Goal: Task Accomplishment & Management: Use online tool/utility

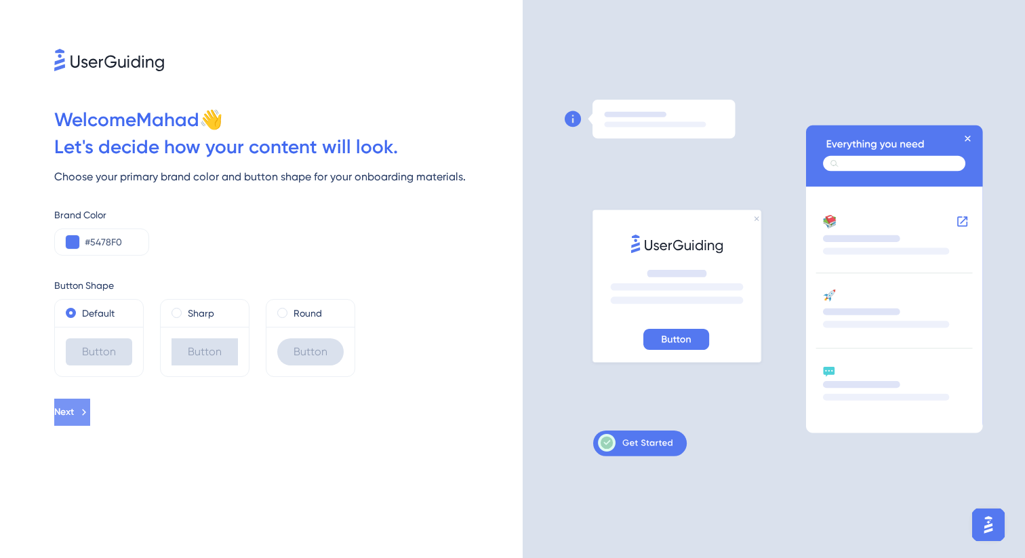
click at [90, 403] on button "Next" at bounding box center [72, 412] width 36 height 27
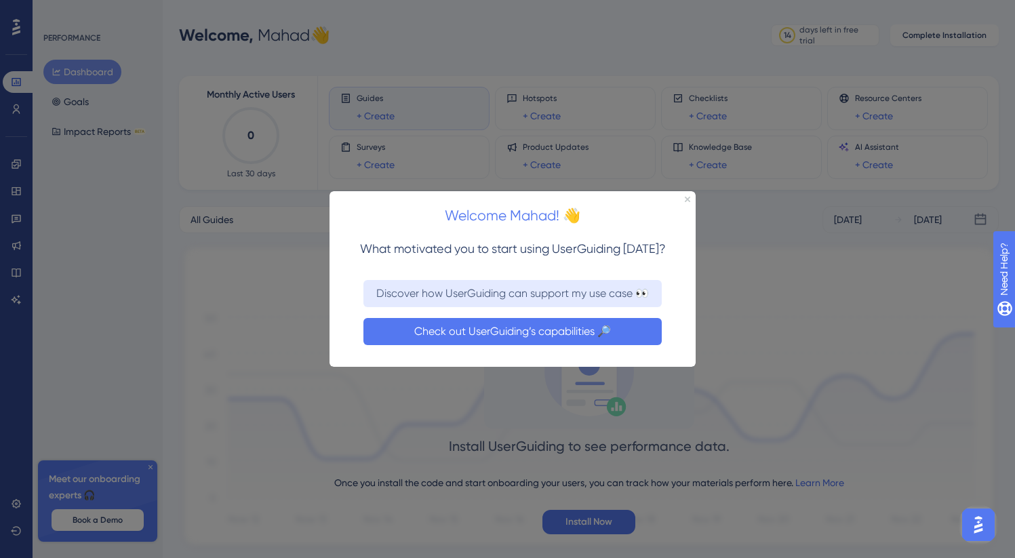
click at [523, 330] on button "Check out UserGuiding’s capabilities 🔎" at bounding box center [512, 330] width 298 height 27
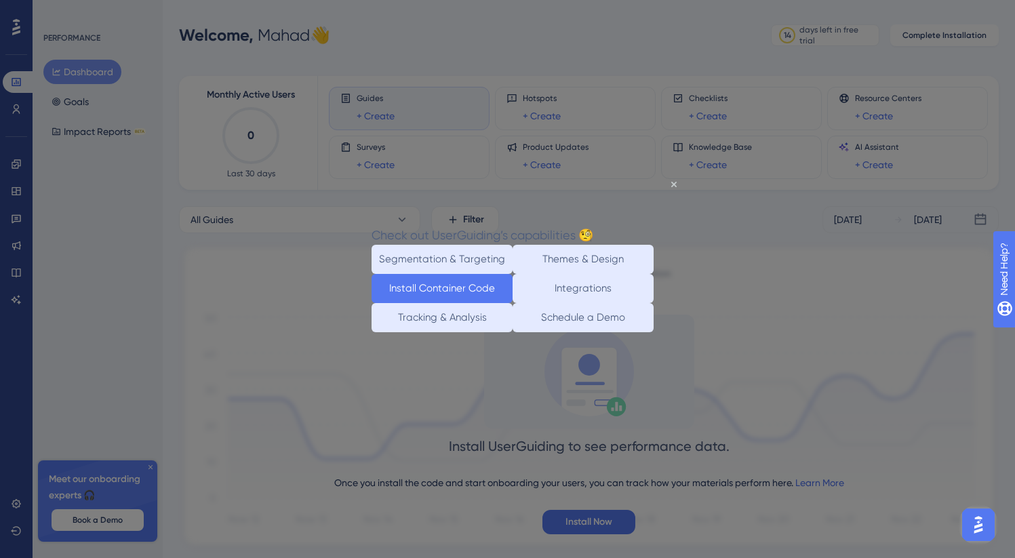
click at [450, 297] on button "Install Container Code" at bounding box center [442, 288] width 141 height 29
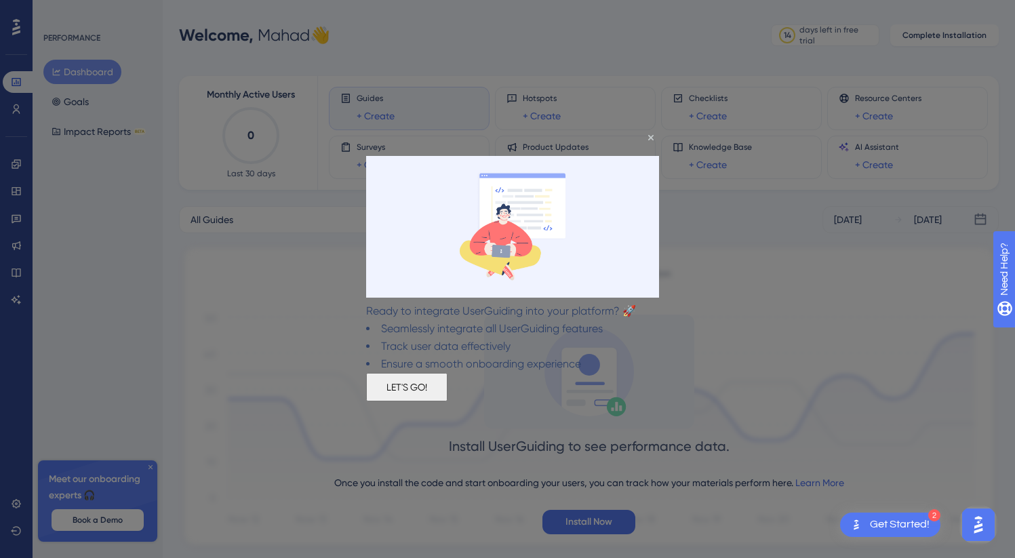
click at [448, 401] on button "LET'S GO!" at bounding box center [406, 387] width 81 height 28
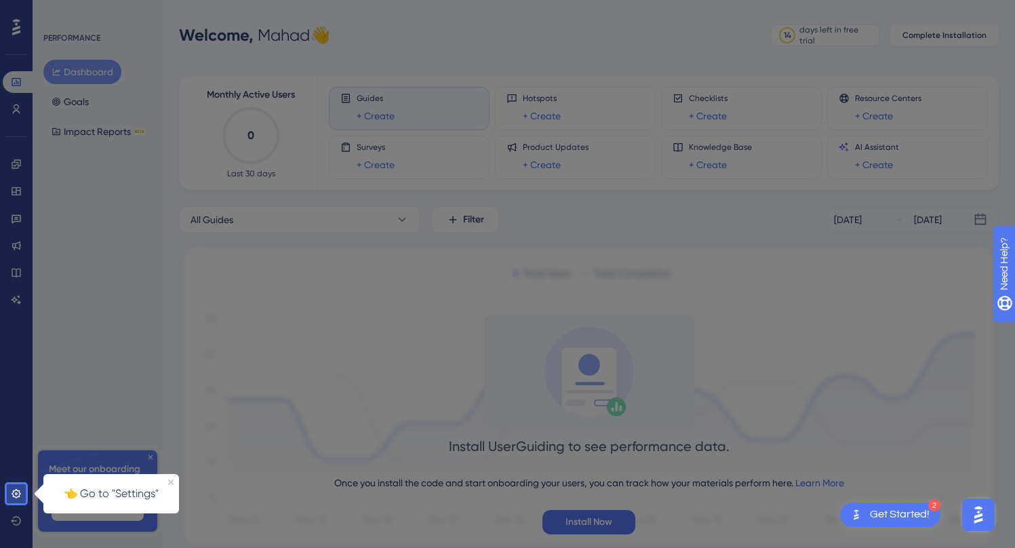
click at [98, 494] on p "👈 Go to "Settings"" at bounding box center [111, 494] width 119 height 18
click at [19, 492] on icon at bounding box center [16, 493] width 9 height 9
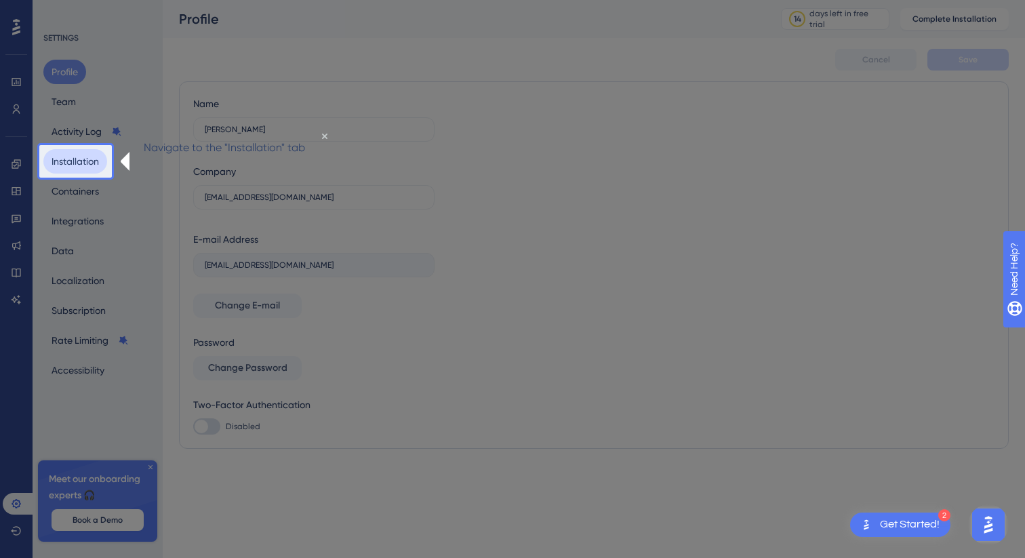
click at [77, 164] on button "Installation" at bounding box center [75, 161] width 64 height 24
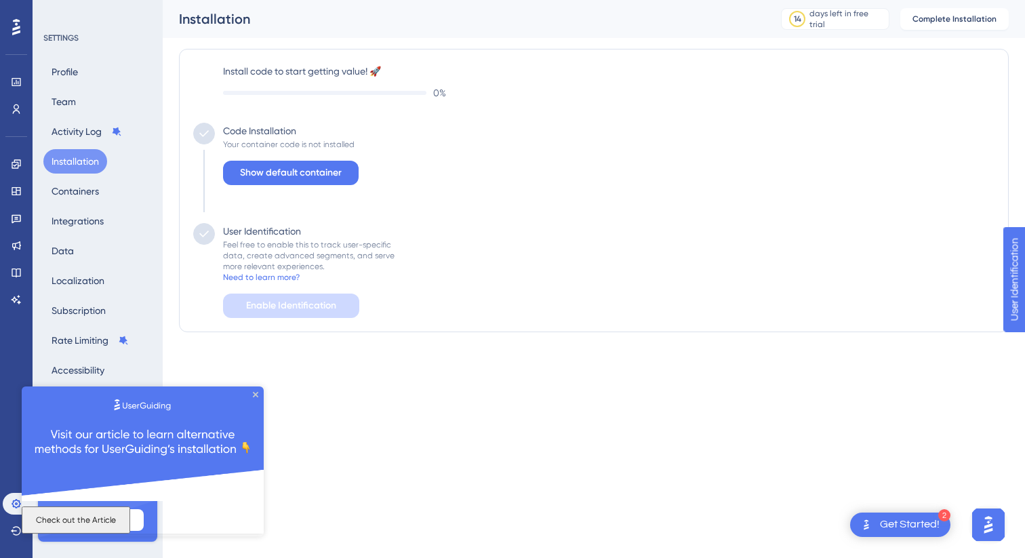
click at [130, 509] on button "Check out the Article" at bounding box center [76, 520] width 109 height 27
click at [255, 395] on icon "Close Preview" at bounding box center [255, 394] width 5 height 5
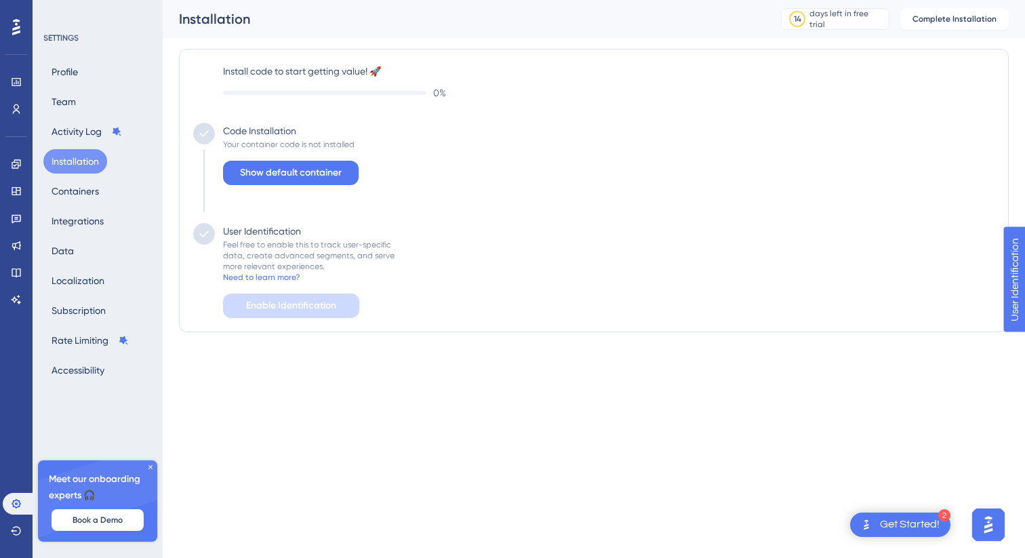
click at [150, 467] on icon at bounding box center [151, 467] width 4 height 4
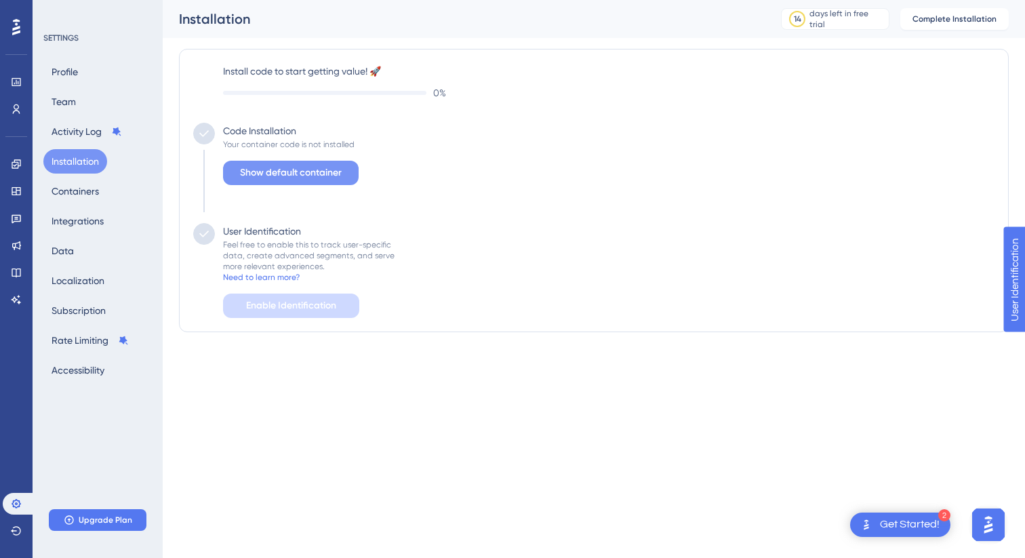
click at [284, 172] on span "Show default container" at bounding box center [291, 173] width 102 height 16
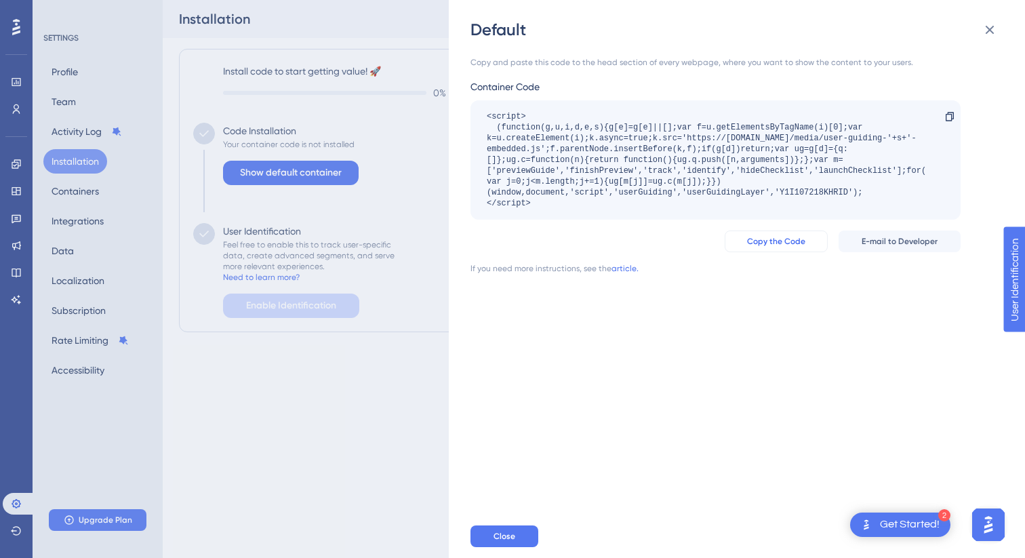
click at [768, 243] on span "Copy the Code" at bounding box center [776, 241] width 58 height 11
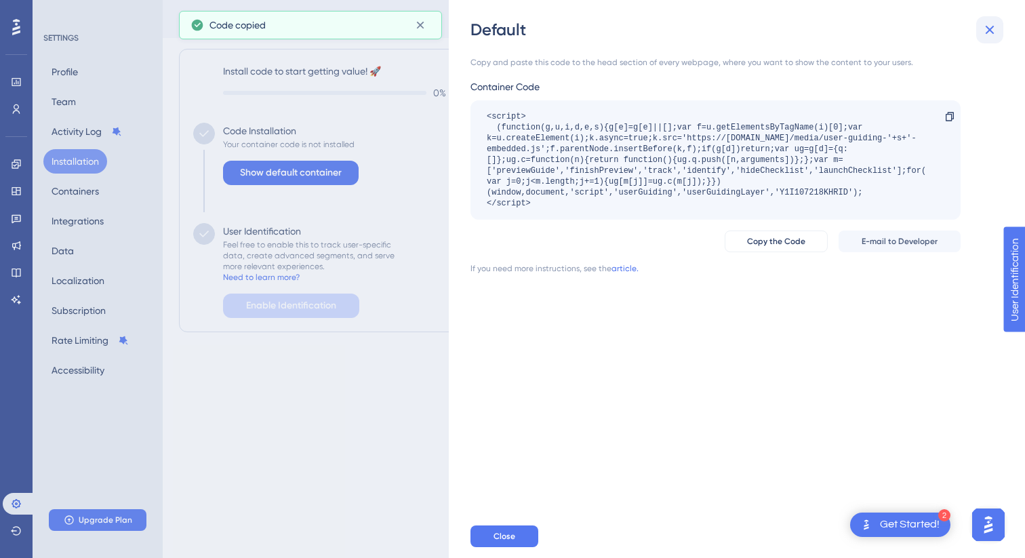
click at [985, 26] on icon at bounding box center [990, 30] width 16 height 16
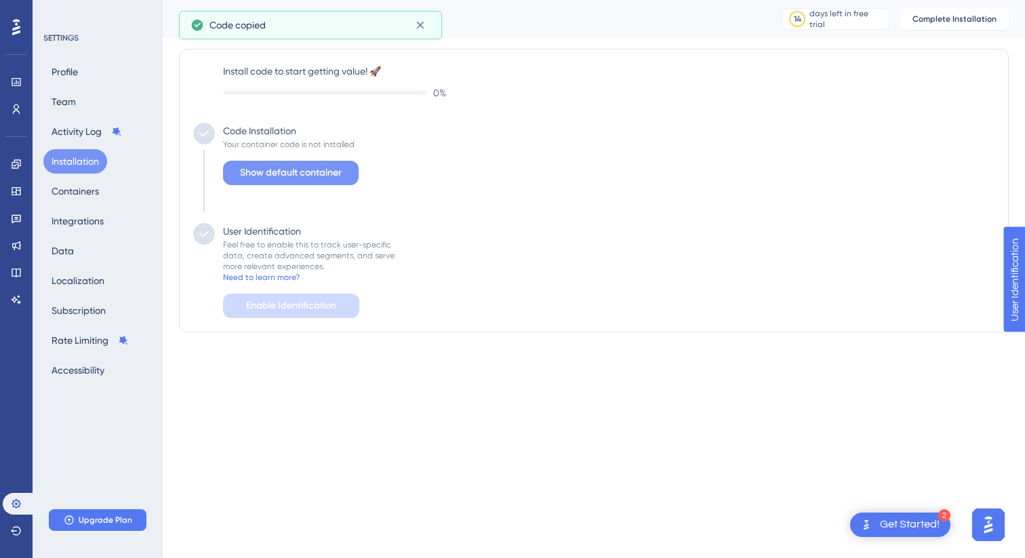
click at [319, 171] on span "Show default container" at bounding box center [291, 173] width 102 height 16
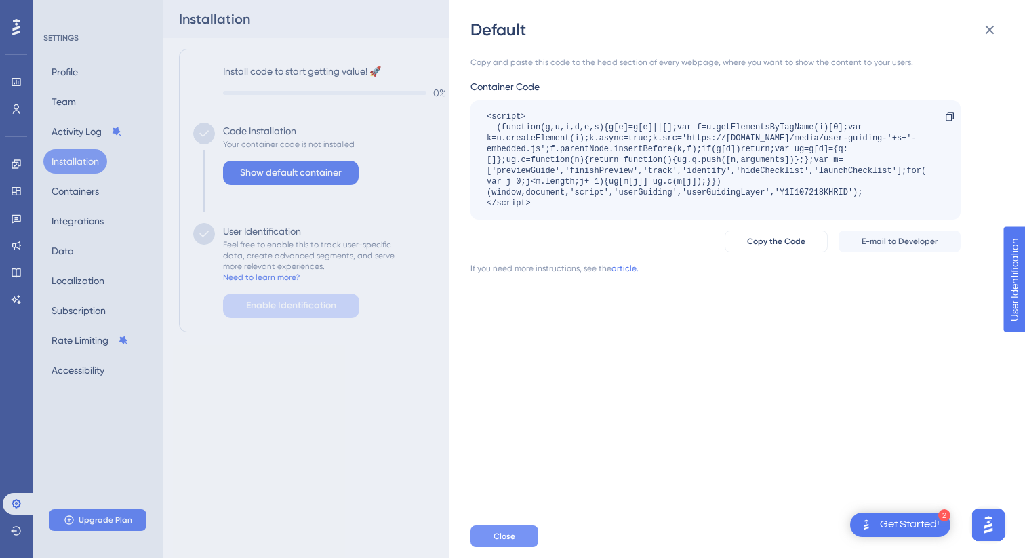
click at [508, 538] on span "Close" at bounding box center [505, 536] width 22 height 11
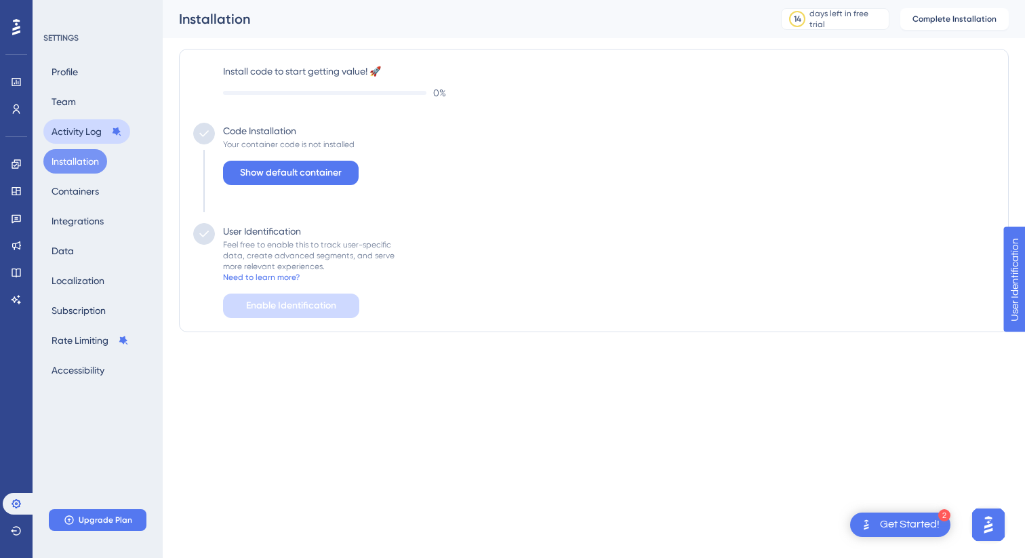
click at [81, 132] on button "Activity Log" at bounding box center [86, 131] width 87 height 24
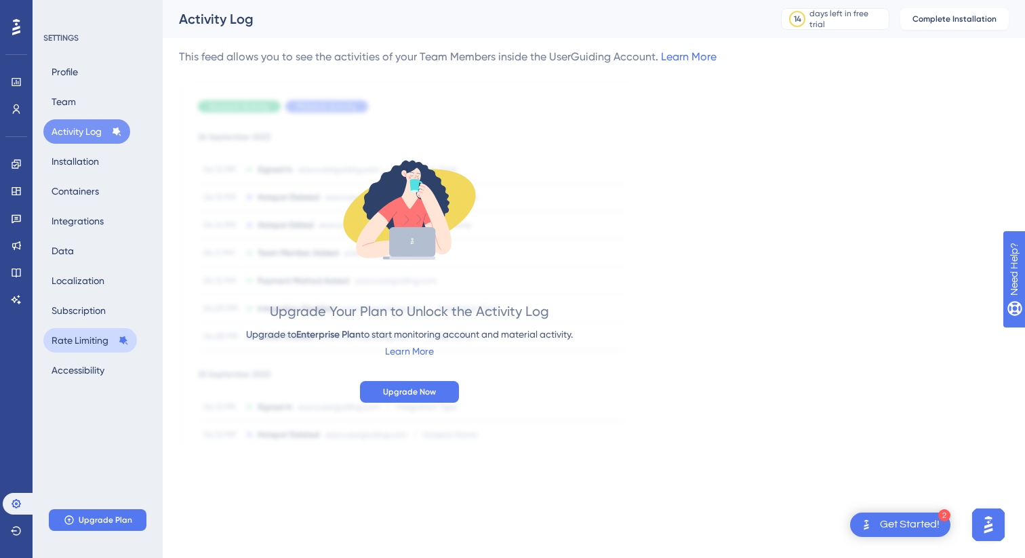
click at [83, 337] on button "Rate Limiting" at bounding box center [90, 340] width 94 height 24
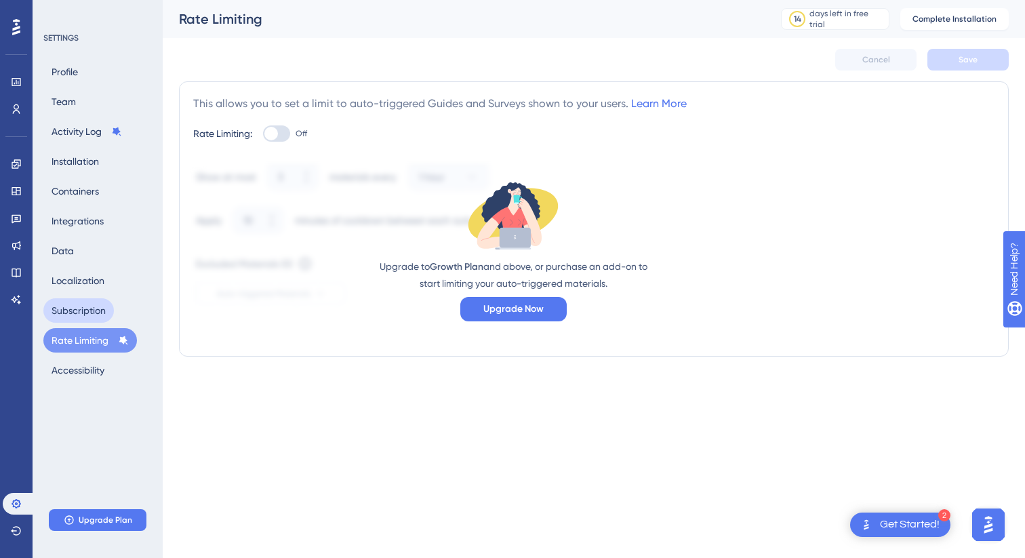
click at [74, 315] on button "Subscription" at bounding box center [78, 310] width 71 height 24
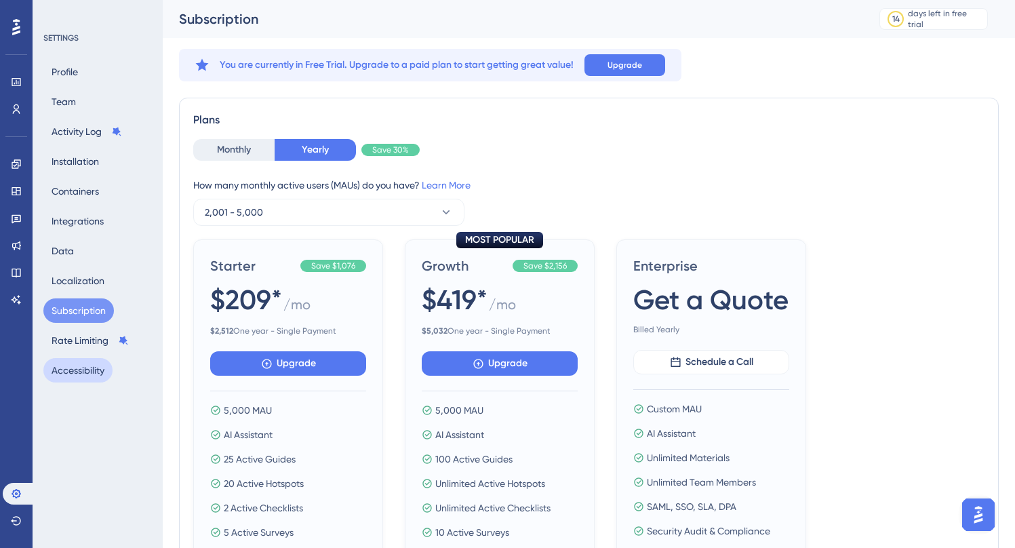
click at [75, 370] on button "Accessibility" at bounding box center [77, 370] width 69 height 24
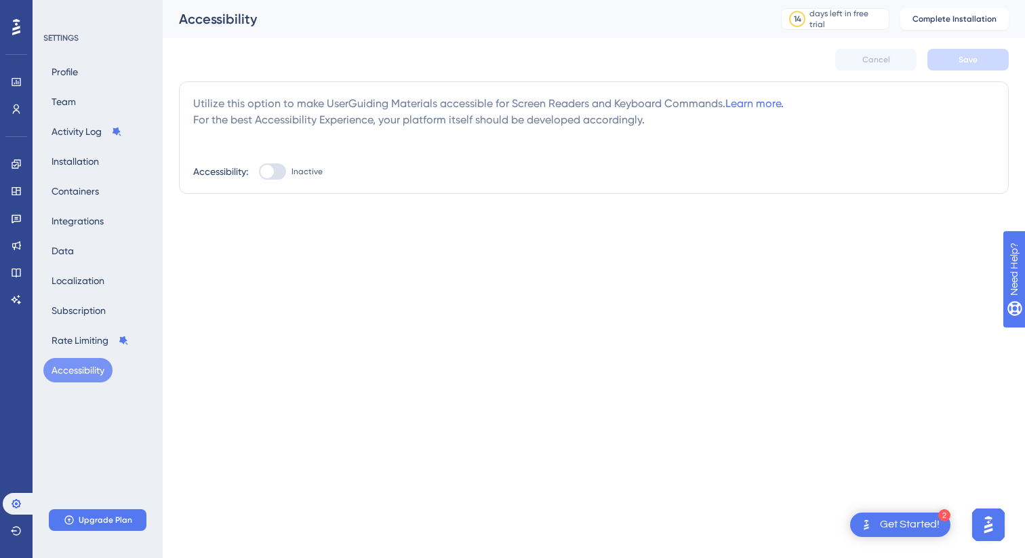
click at [14, 24] on icon at bounding box center [16, 27] width 8 height 18
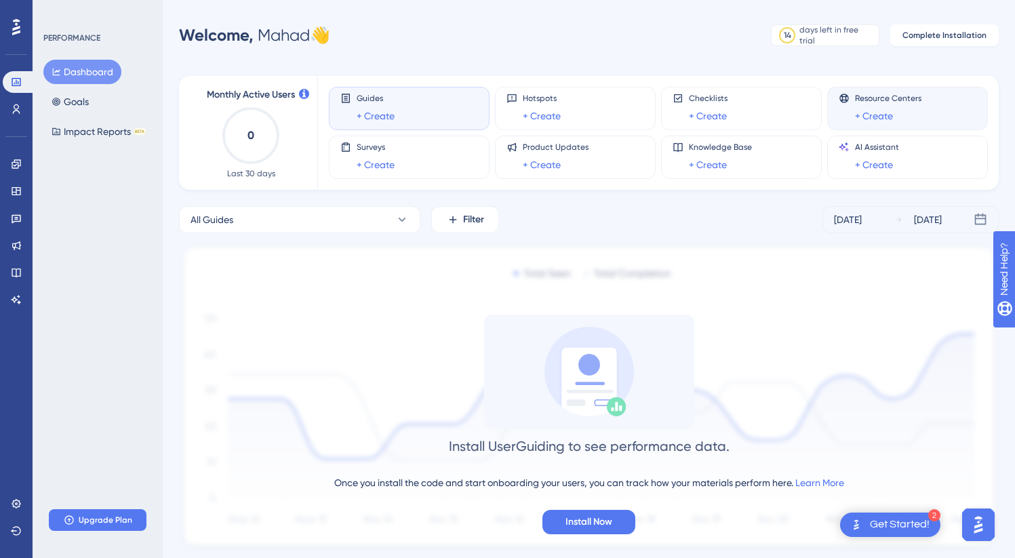
click at [888, 107] on div "Resource Centers + Create" at bounding box center [888, 108] width 66 height 31
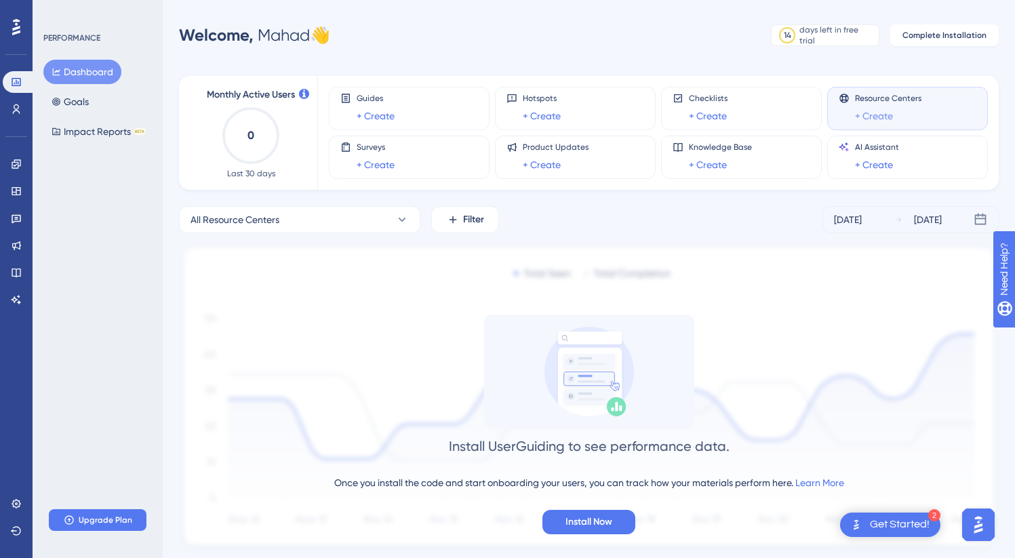
click at [877, 121] on link "+ Create" at bounding box center [874, 116] width 38 height 16
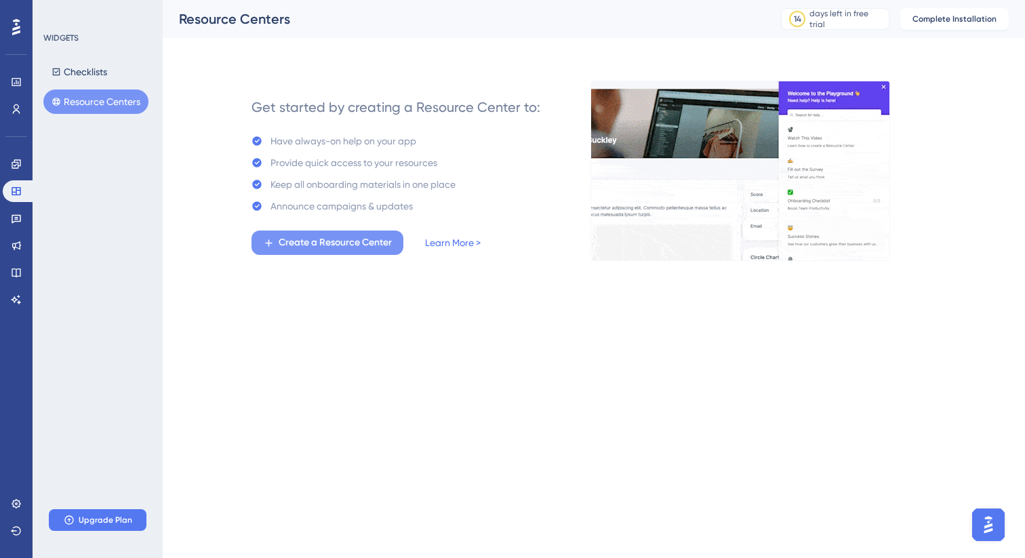
click at [319, 248] on span "Create a Resource Center" at bounding box center [335, 243] width 113 height 16
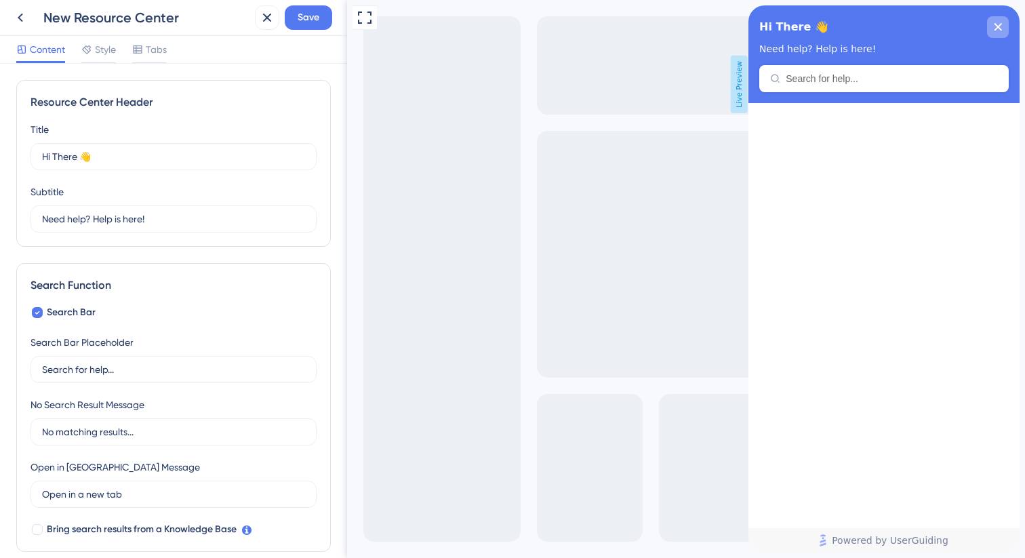
click at [998, 22] on div "close resource center" at bounding box center [998, 27] width 22 height 22
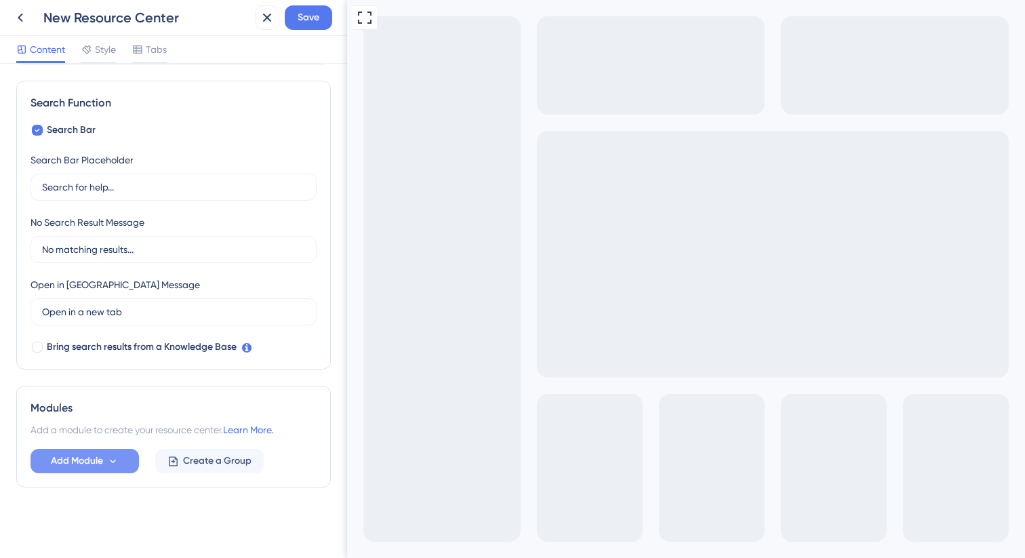
click at [102, 462] on span "Add Module" at bounding box center [77, 461] width 52 height 16
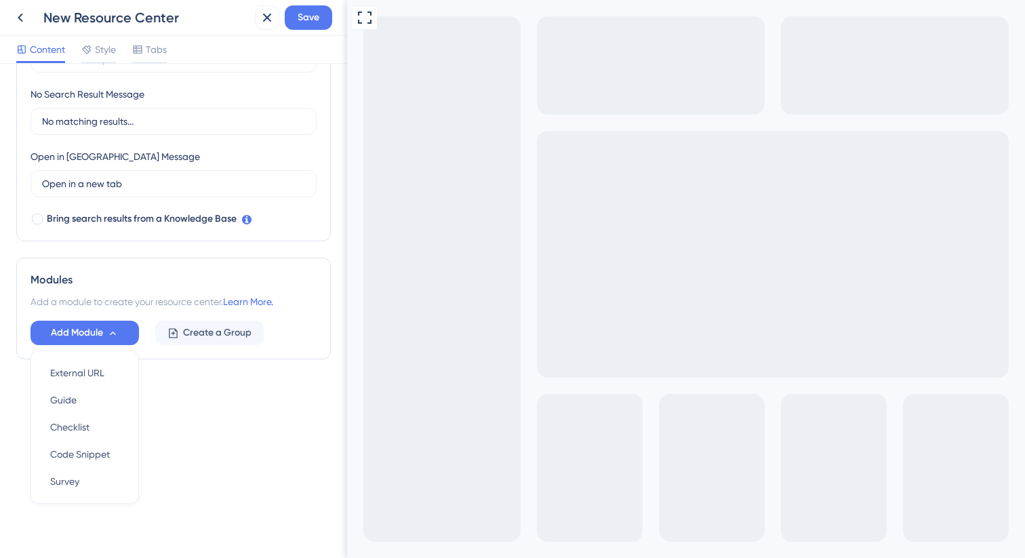
click at [199, 385] on div "Resource Center Header Title Hi There 👋 17 Hi There 👋 Subtitle Need help? Help …" at bounding box center [173, 91] width 315 height 644
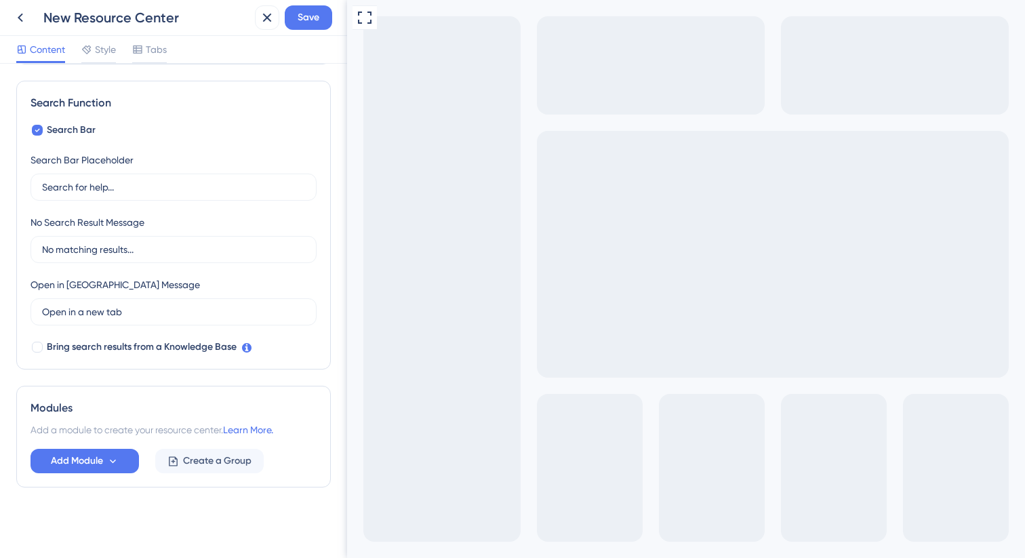
scroll to position [182, 0]
click at [306, 28] on button "Save" at bounding box center [308, 17] width 47 height 24
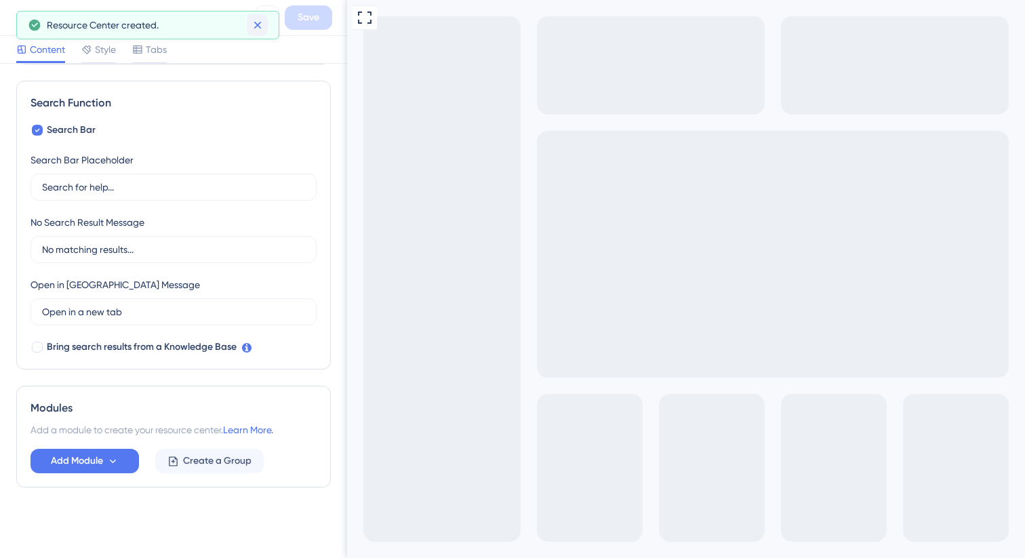
click at [256, 25] on icon at bounding box center [257, 25] width 7 height 7
click at [259, 22] on icon at bounding box center [267, 17] width 16 height 16
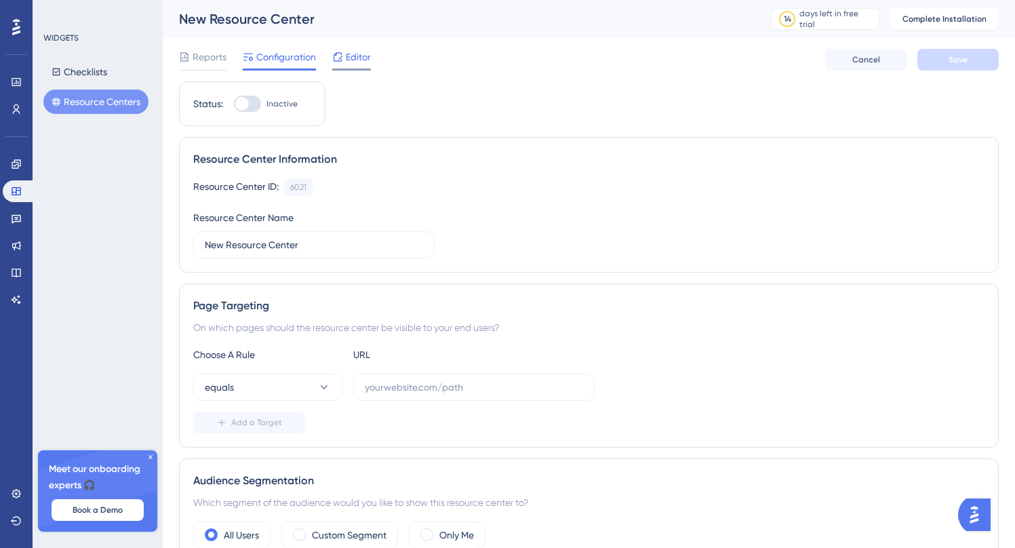
click at [344, 60] on div "Editor" at bounding box center [351, 57] width 39 height 16
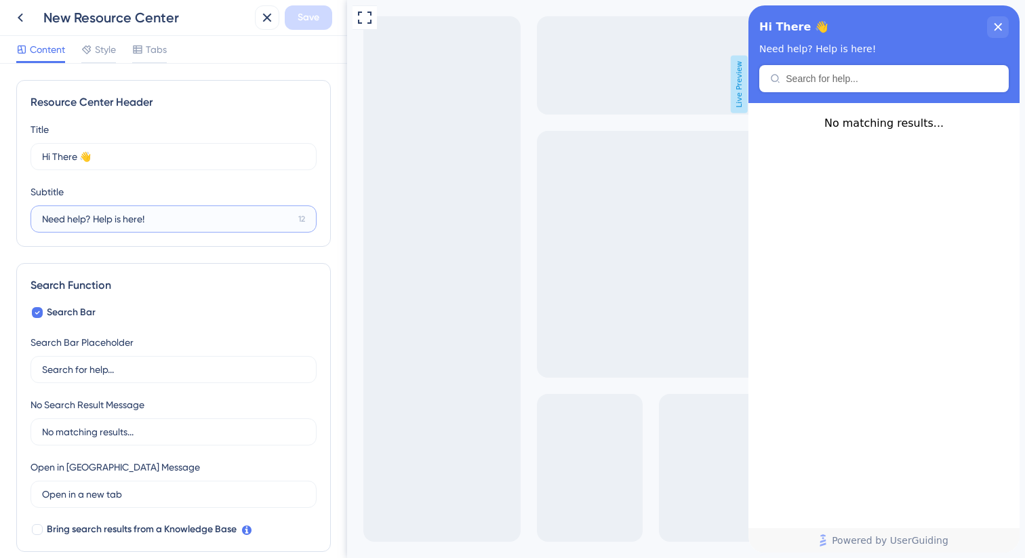
drag, startPoint x: 160, startPoint y: 221, endPoint x: 40, endPoint y: 219, distance: 120.0
click at [41, 219] on label "Need help? Help is here! 12" at bounding box center [174, 218] width 286 height 27
click at [147, 212] on input "Need help? Help is here!" at bounding box center [167, 219] width 251 height 15
drag, startPoint x: 153, startPoint y: 222, endPoint x: 93, endPoint y: 221, distance: 59.7
click at [93, 221] on input "Need help? Help is here!" at bounding box center [167, 219] width 251 height 15
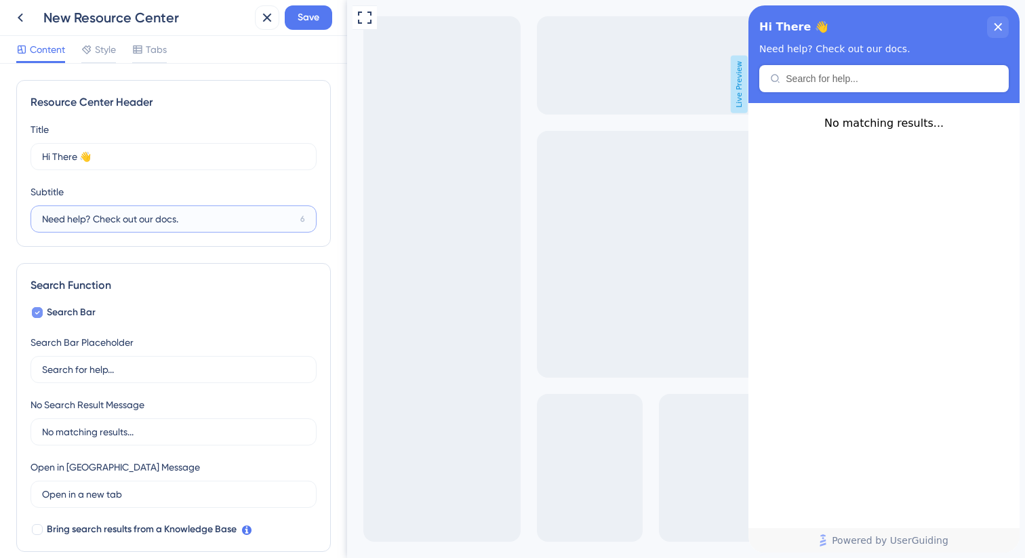
type input "Need help? Check out our docs."
click at [42, 311] on div at bounding box center [37, 312] width 11 height 11
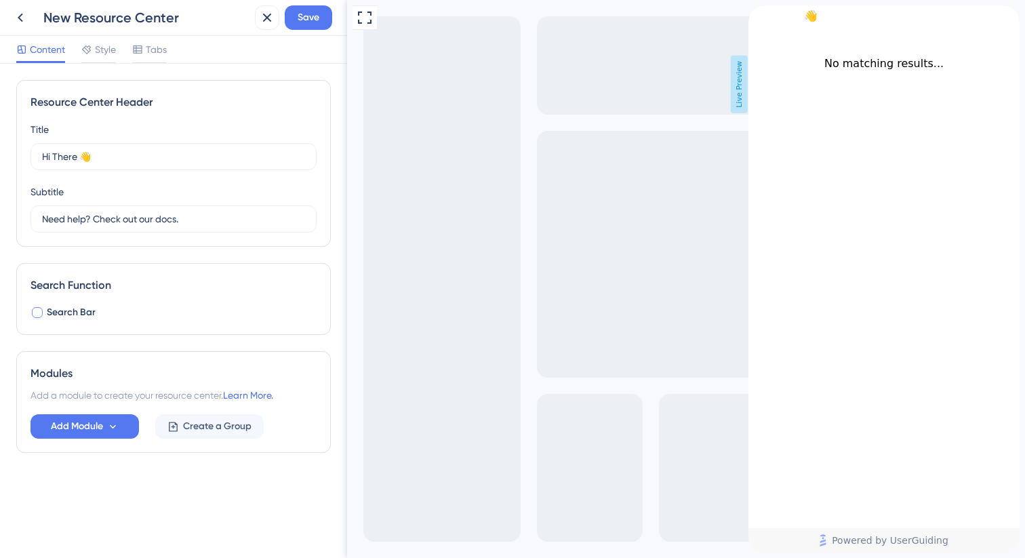
click at [38, 312] on div at bounding box center [37, 312] width 11 height 11
checkbox input "true"
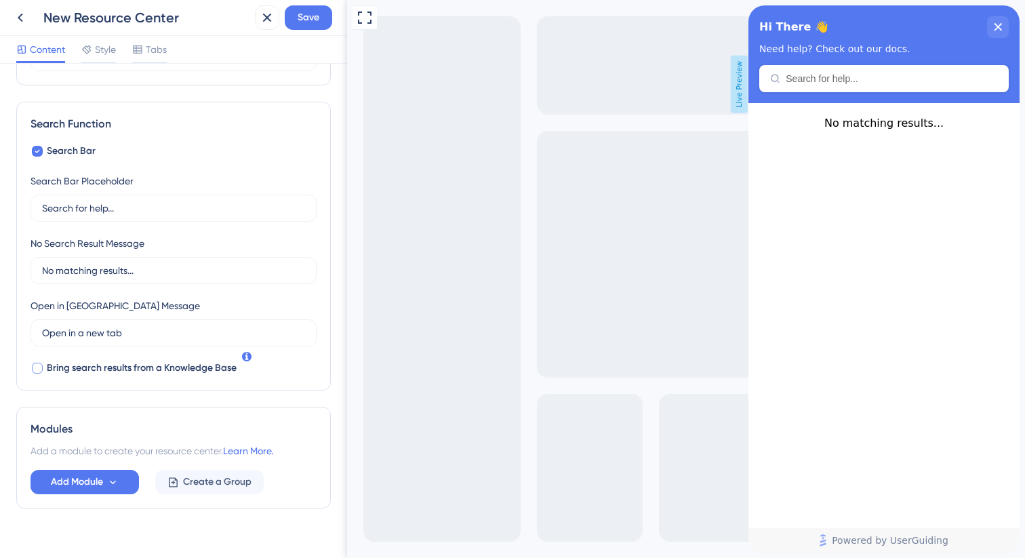
scroll to position [182, 0]
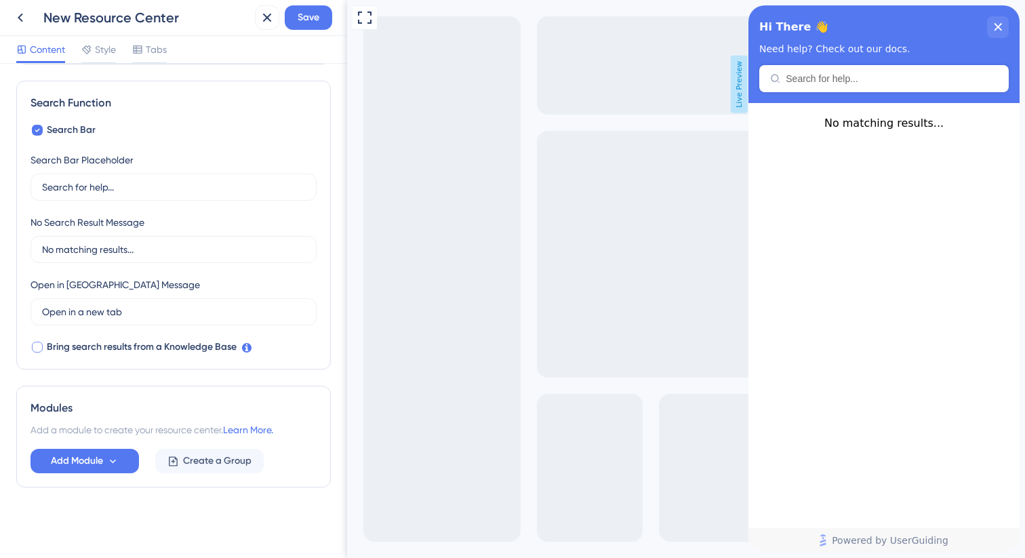
click at [76, 348] on span "Bring search results from a Knowledge Base" at bounding box center [142, 347] width 190 height 16
checkbox input "true"
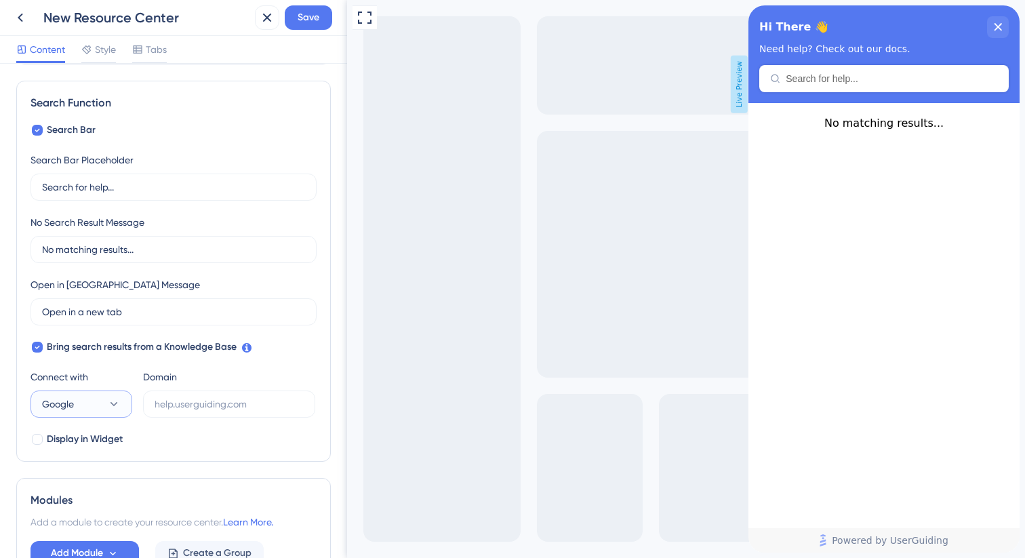
click at [110, 403] on icon at bounding box center [114, 404] width 14 height 14
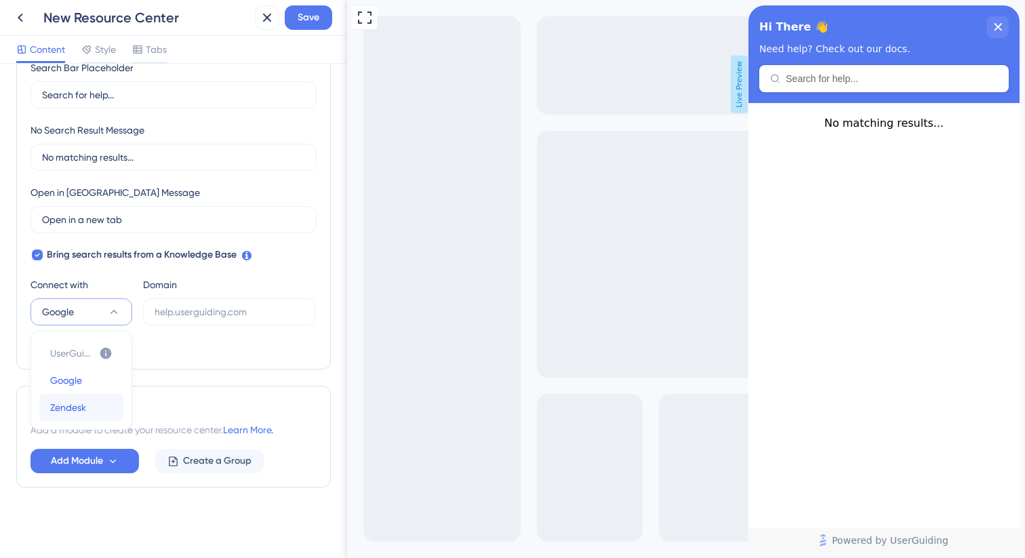
click at [79, 407] on span "Zendesk" at bounding box center [68, 407] width 36 height 16
click at [191, 308] on input "text" at bounding box center [229, 311] width 149 height 15
click at [145, 344] on div "Search Bar Search Bar Placeholder Search for help... No Search Result Message N…" at bounding box center [174, 193] width 286 height 326
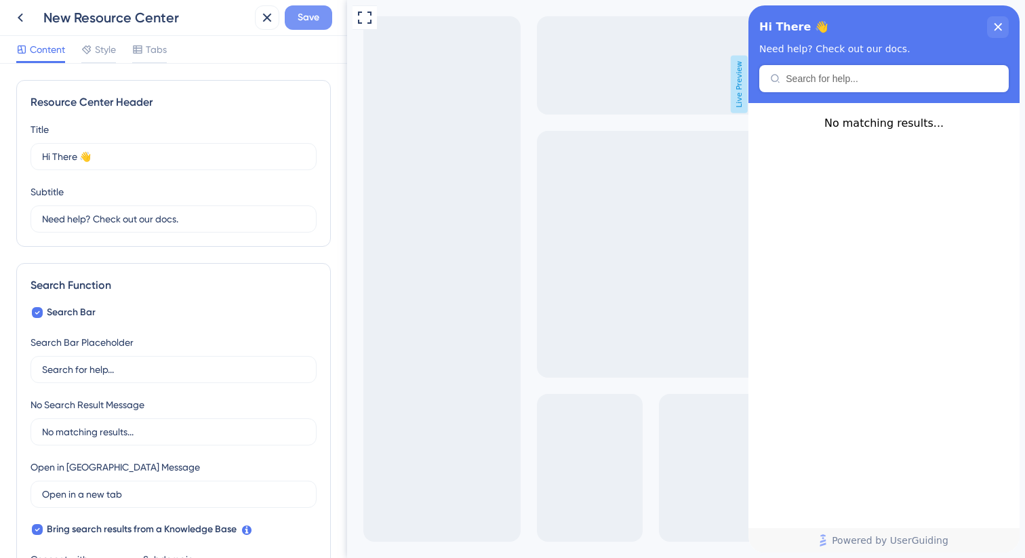
click at [305, 11] on span "Save" at bounding box center [309, 17] width 22 height 16
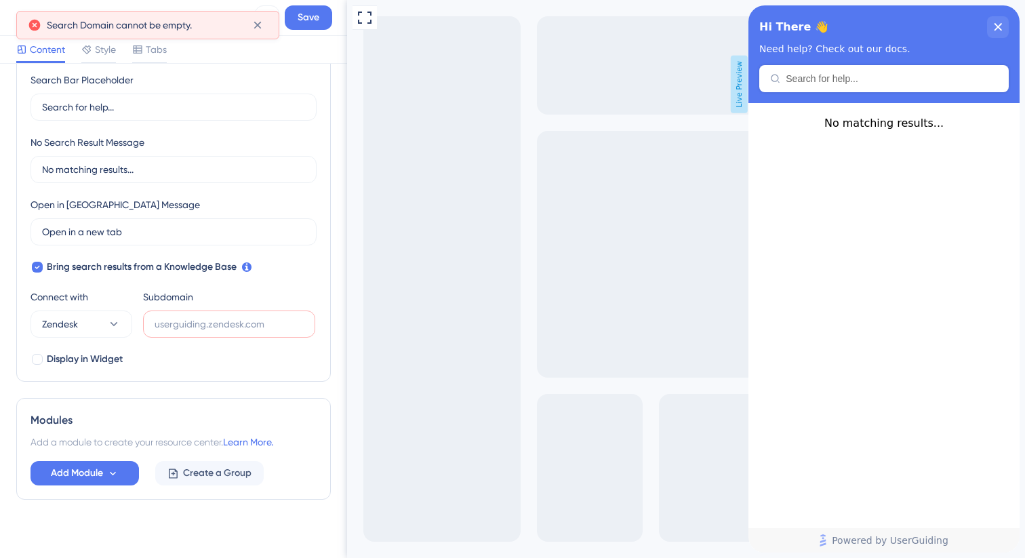
scroll to position [275, 0]
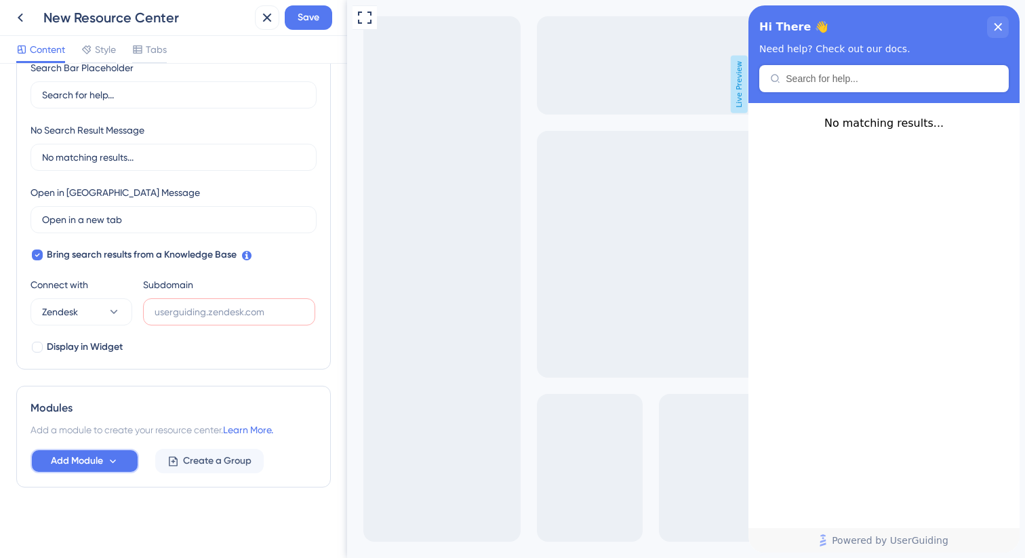
click at [114, 461] on icon at bounding box center [113, 461] width 6 height 4
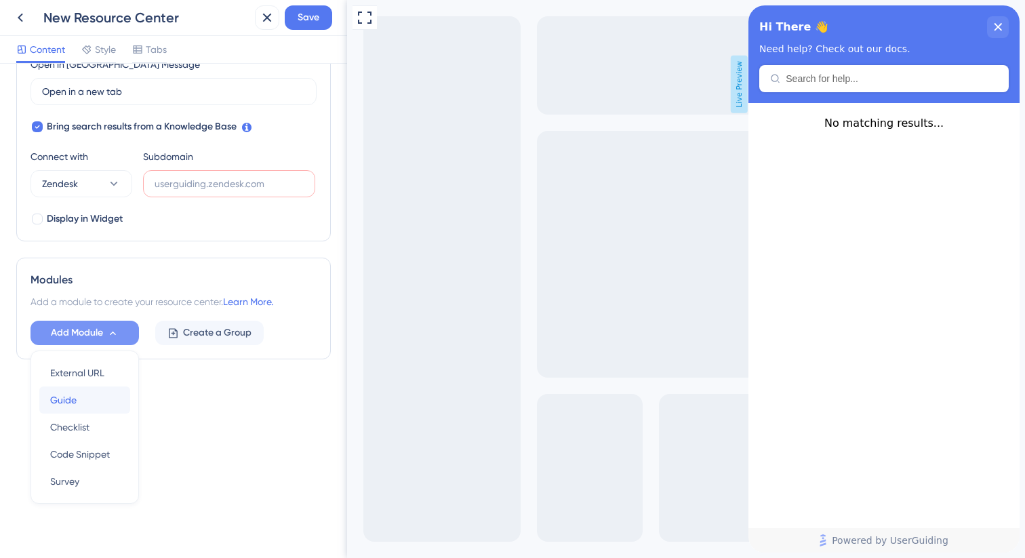
click at [65, 402] on span "Guide" at bounding box center [63, 400] width 26 height 16
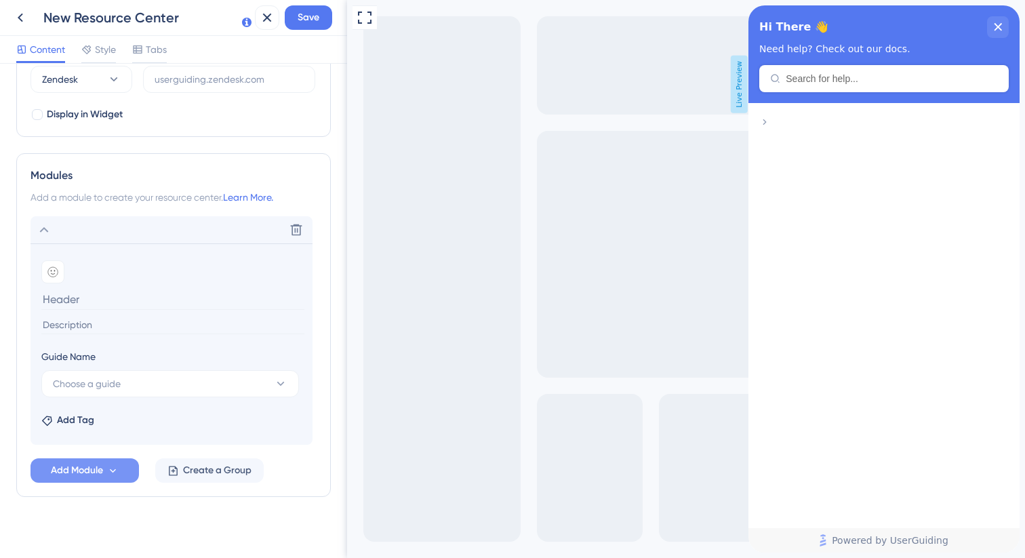
scroll to position [513, 0]
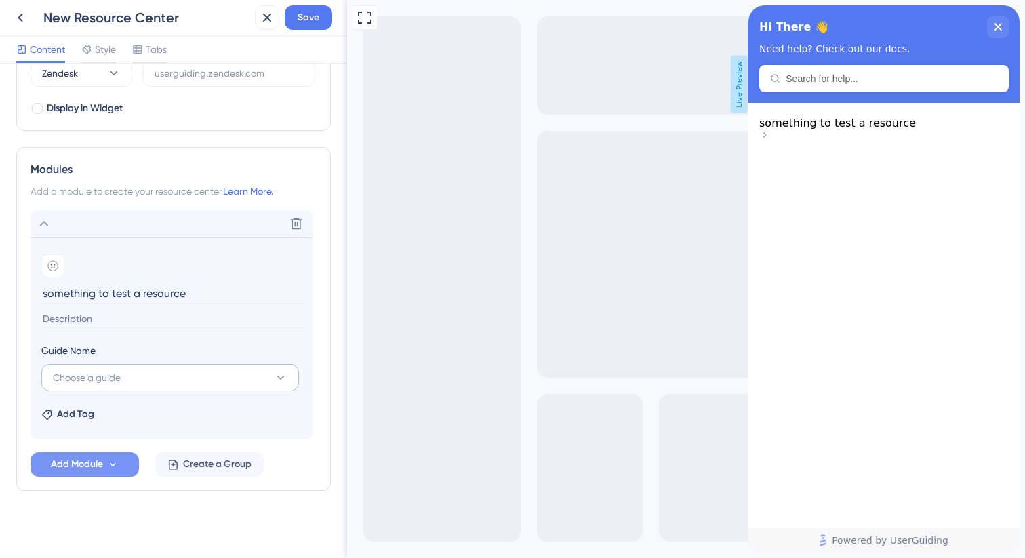
type input "something to test a resource"
click at [100, 378] on span "Choose a guide" at bounding box center [87, 378] width 68 height 16
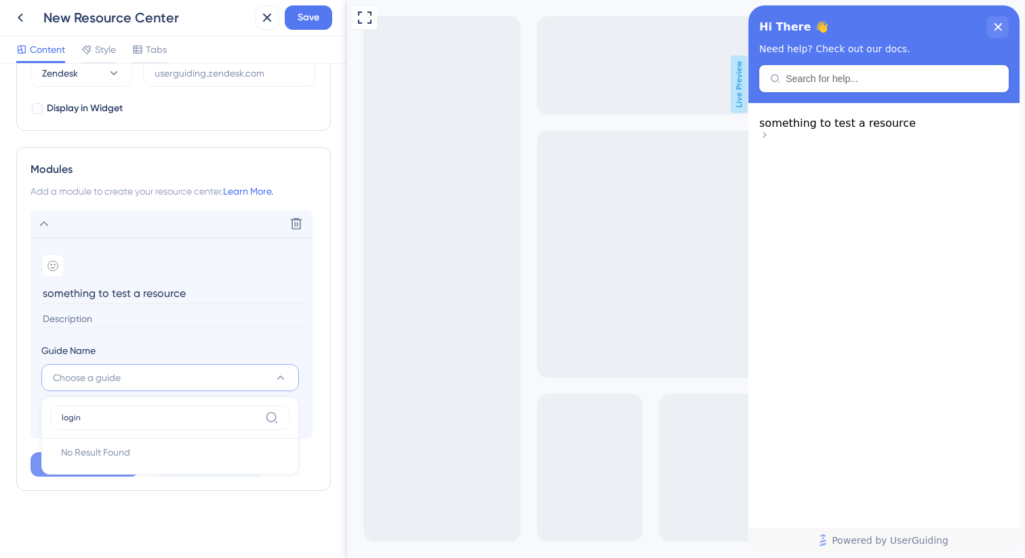
type input "login"
click at [115, 509] on div "Resource Center Header Title Hi There 👋 17 Hi There 👋 Subtitle Need help? Check…" at bounding box center [173, 56] width 315 height 979
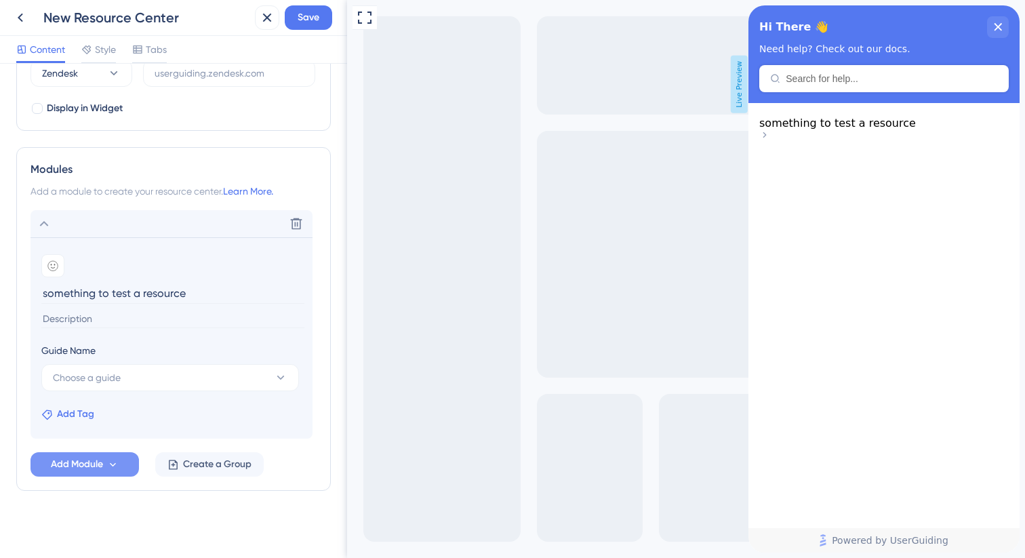
click at [66, 412] on span "Add Tag" at bounding box center [75, 414] width 37 height 16
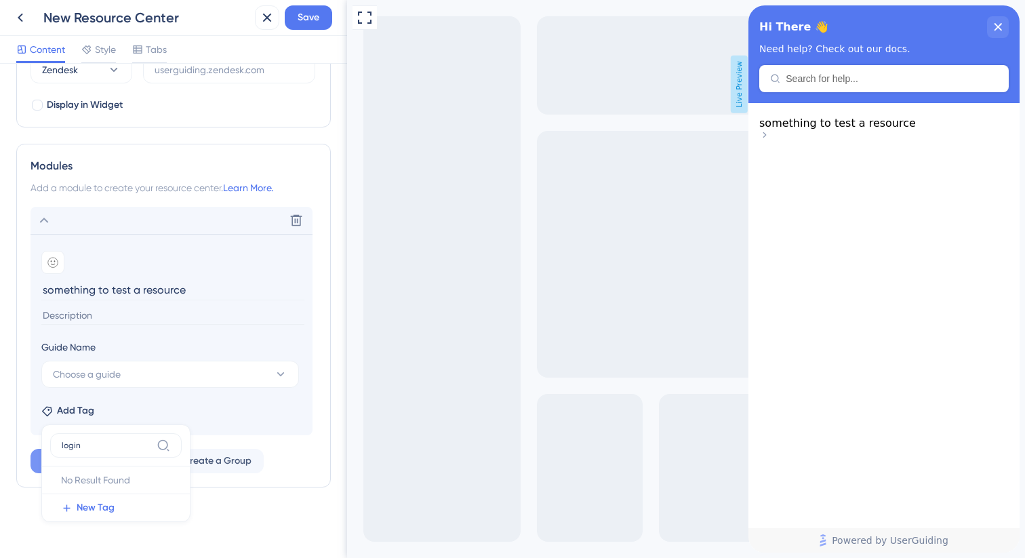
type input "login"
click at [87, 509] on span "New Tag" at bounding box center [96, 508] width 38 height 16
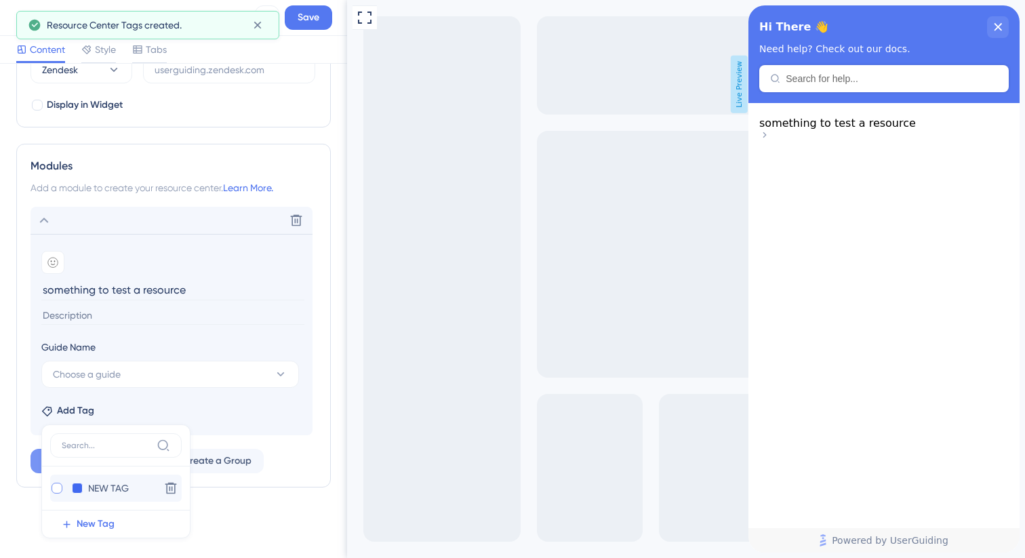
click at [57, 487] on div at bounding box center [57, 488] width 11 height 11
checkbox input "true"
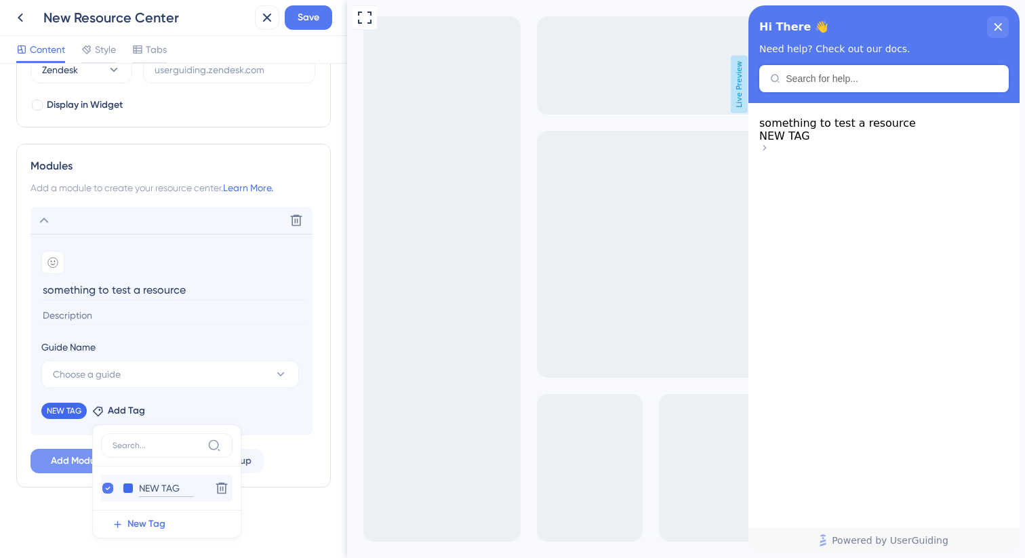
click at [157, 490] on input "NEW TAG" at bounding box center [166, 488] width 54 height 17
click at [178, 488] on input "NEW TAG" at bounding box center [166, 488] width 54 height 17
drag, startPoint x: 184, startPoint y: 488, endPoint x: 142, endPoint y: 488, distance: 42.0
click at [142, 488] on input "NEW TAG" at bounding box center [166, 488] width 54 height 17
type input "Login"
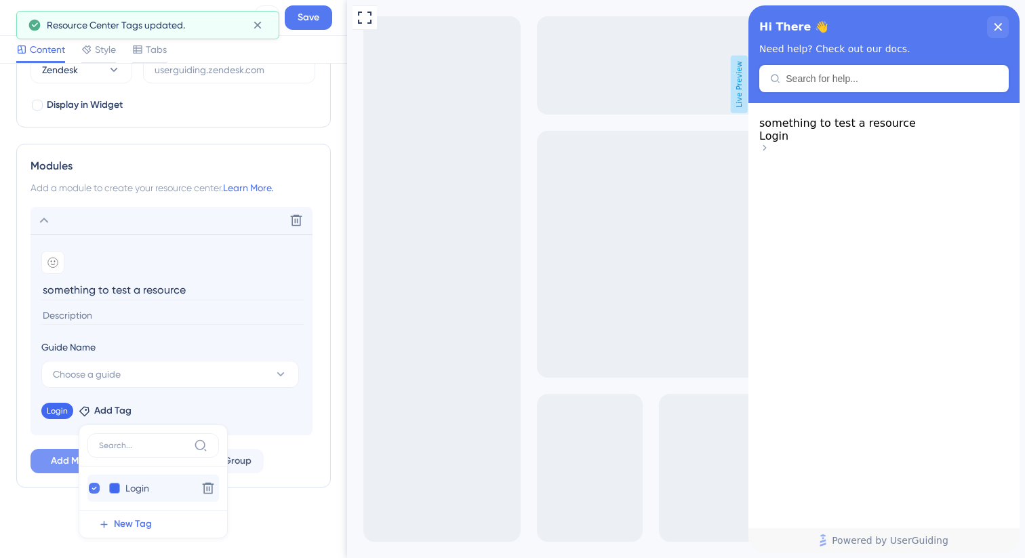
click at [113, 490] on button at bounding box center [114, 488] width 11 height 11
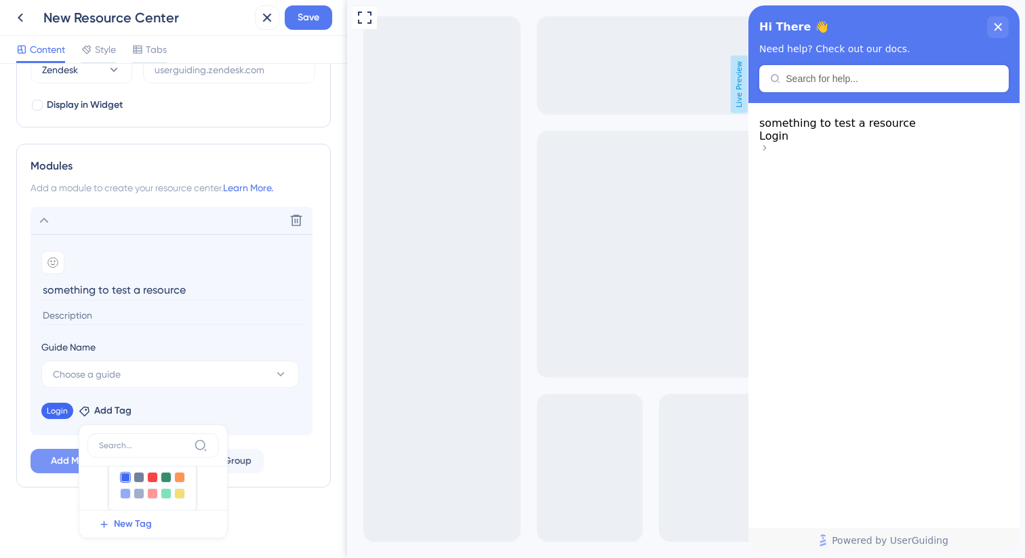
click at [115, 484] on div at bounding box center [152, 485] width 87 height 49
click at [116, 487] on button at bounding box center [114, 488] width 11 height 11
click at [153, 477] on div at bounding box center [152, 477] width 11 height 11
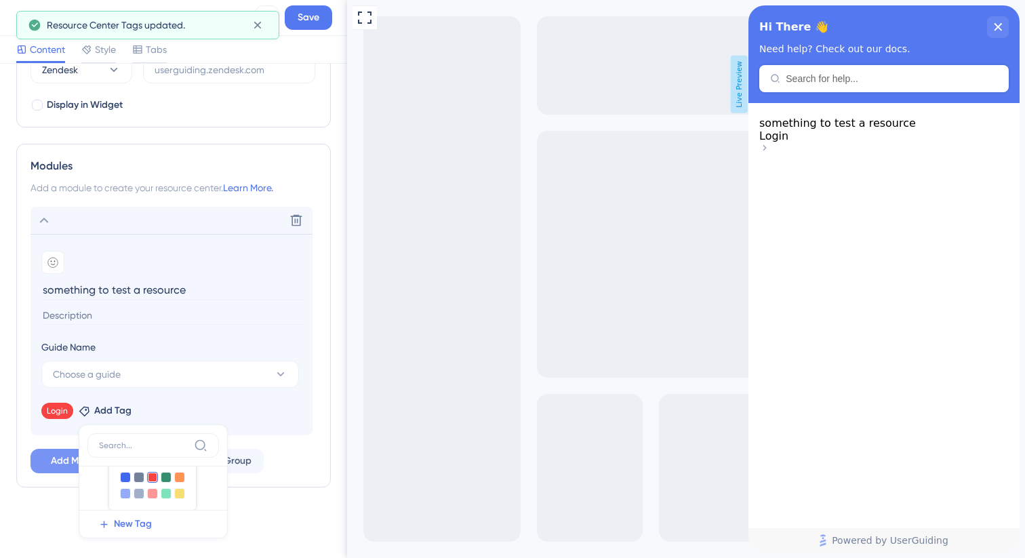
click at [205, 485] on div "Login Login Delete" at bounding box center [153, 488] width 132 height 43
click at [241, 511] on div "Resource Center Header Title Hi There 👋 17 Hi There 👋 Subtitle Need help? Check…" at bounding box center [173, 52] width 315 height 979
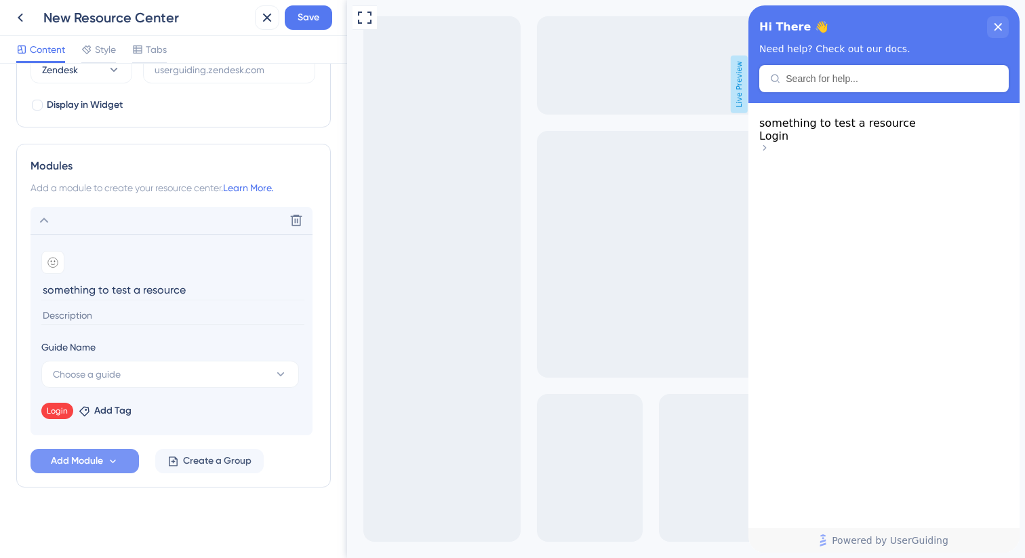
click at [81, 457] on span "Add Module" at bounding box center [77, 461] width 52 height 16
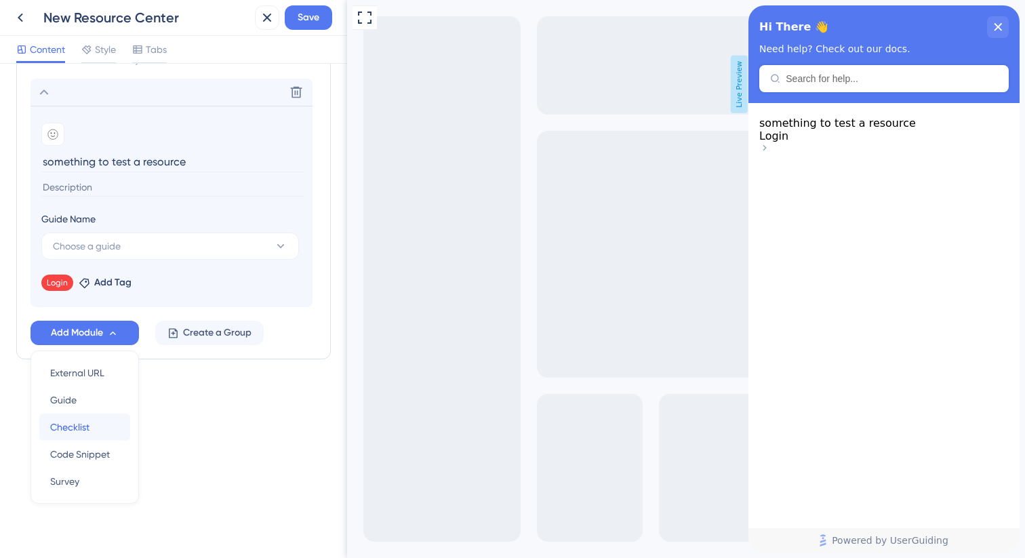
click at [73, 427] on span "Checklist" at bounding box center [69, 427] width 39 height 16
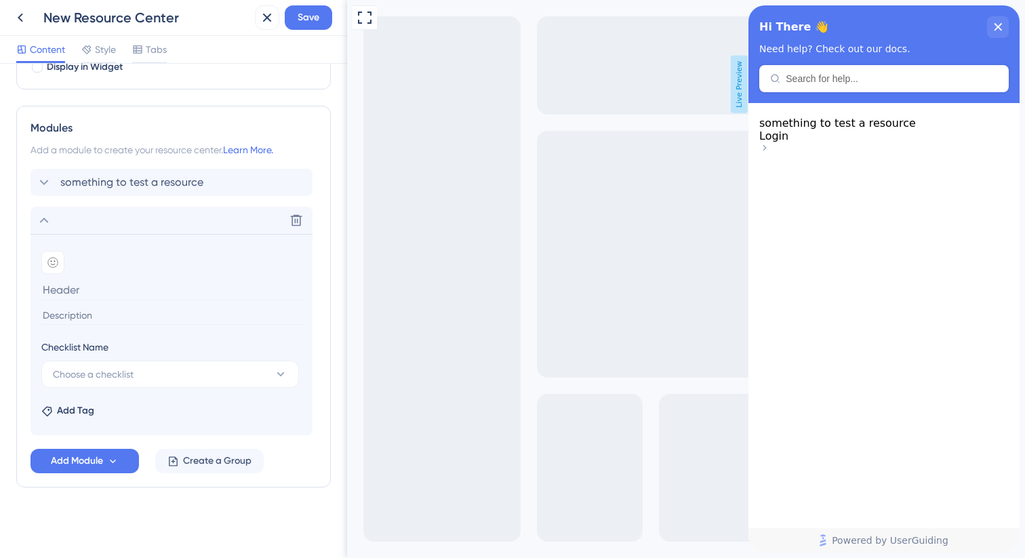
scroll to position [555, 0]
type input "Onboarding checklist"
click at [119, 375] on span "Choose a checklist" at bounding box center [93, 374] width 81 height 16
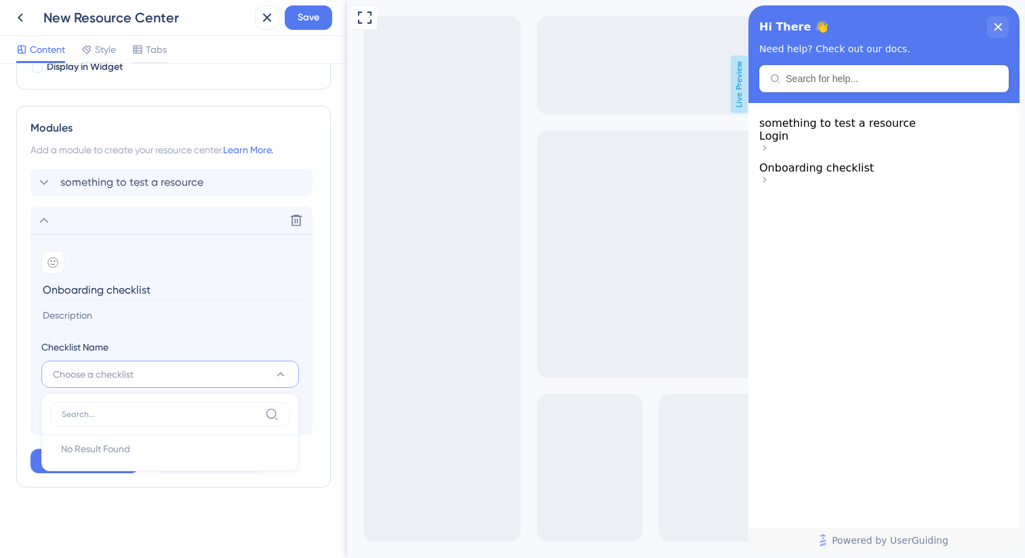
click at [90, 318] on input at bounding box center [172, 316] width 263 height 18
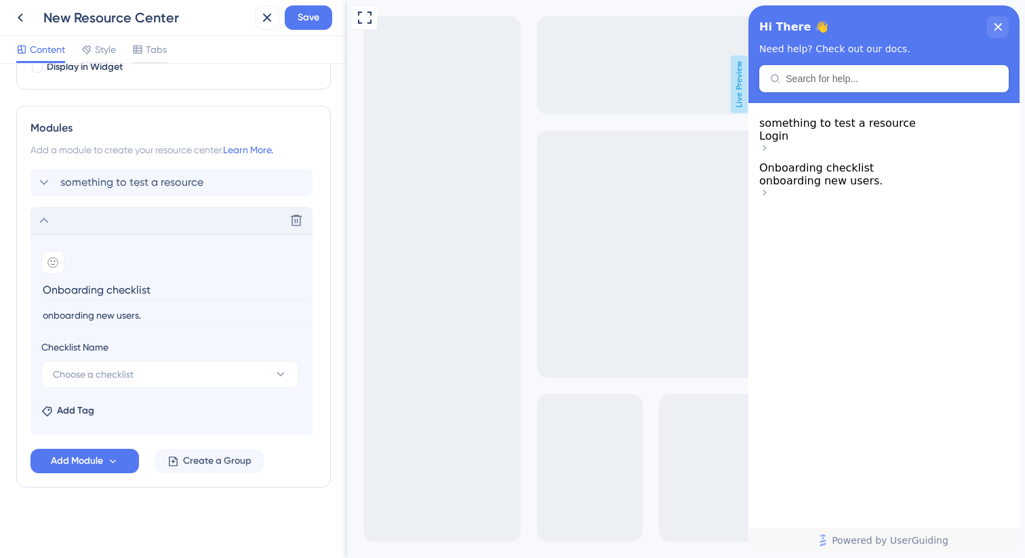
type input "onboarding new users."
click at [46, 213] on icon at bounding box center [44, 220] width 16 height 16
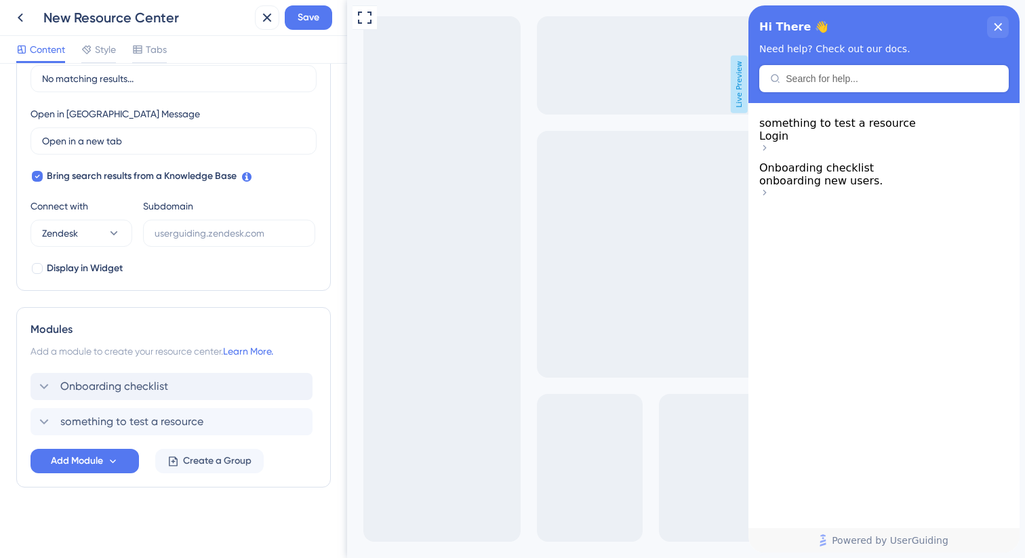
drag, startPoint x: 127, startPoint y: 418, endPoint x: 127, endPoint y: 379, distance: 38.7
click at [127, 379] on div "something to test a resource Onboarding checklist" at bounding box center [174, 402] width 286 height 65
click at [282, 302] on div "Resource Center Header Title Hi There 👋 17 Hi There 👋 Subtitle Need help? Check…" at bounding box center [173, 107] width 315 height 761
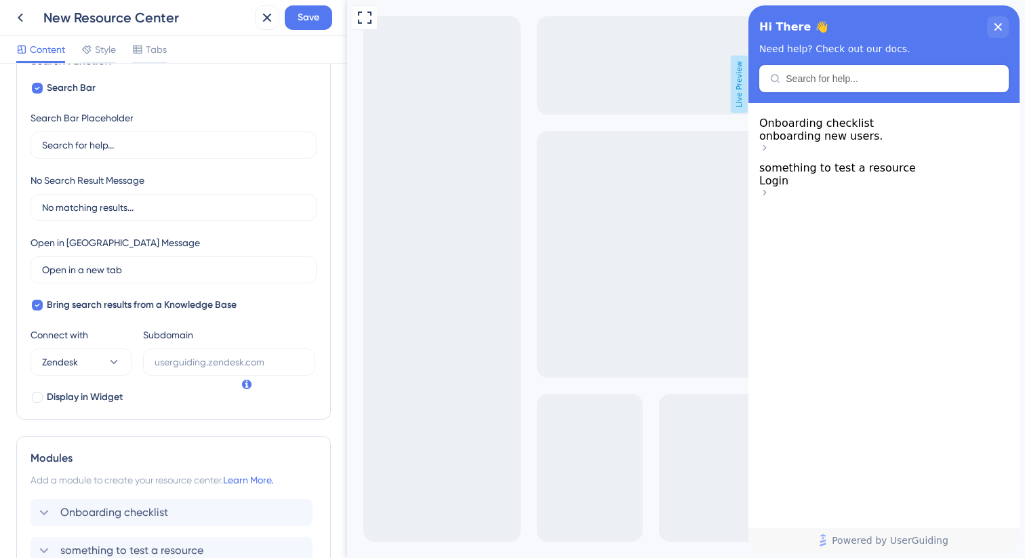
scroll to position [0, 0]
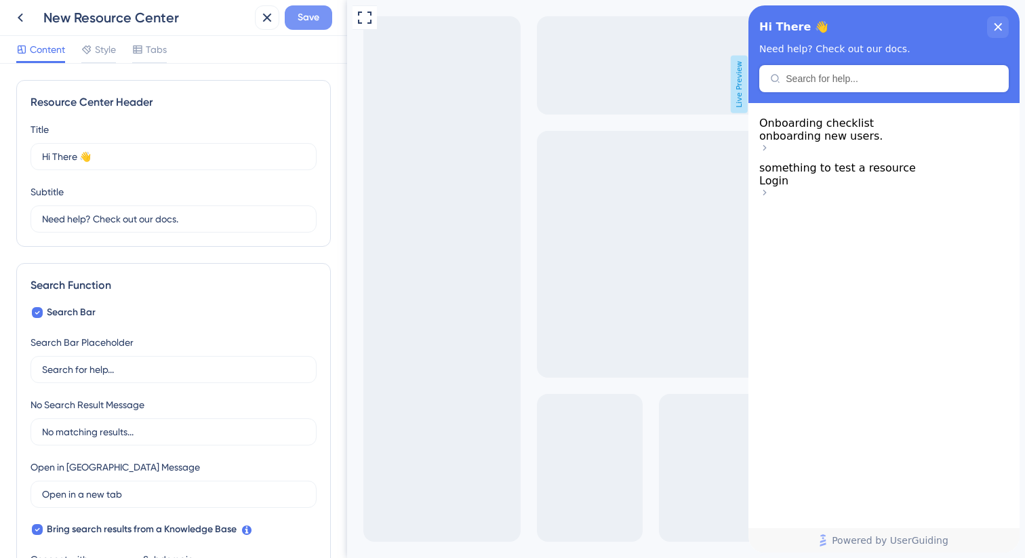
click at [311, 14] on span "Save" at bounding box center [309, 17] width 22 height 16
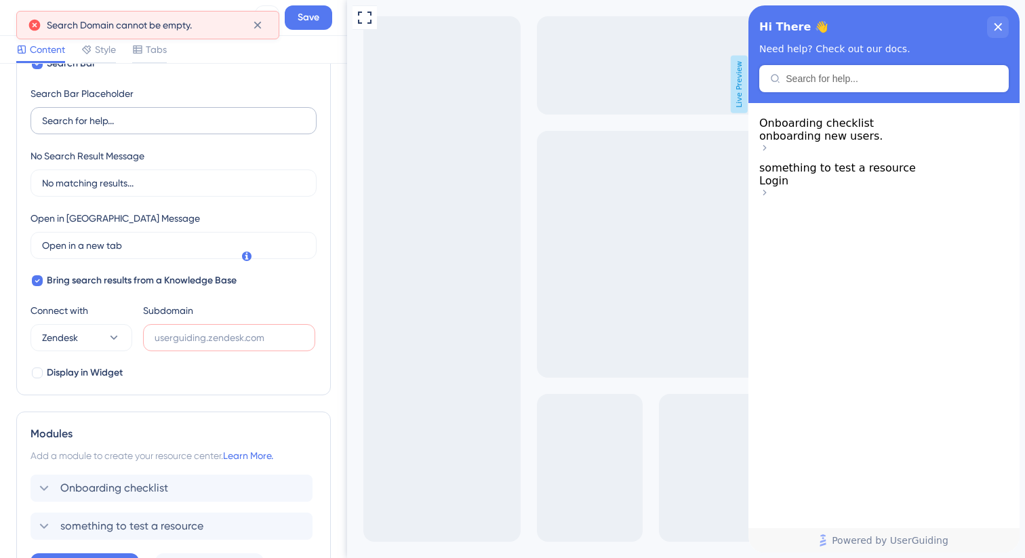
scroll to position [275, 0]
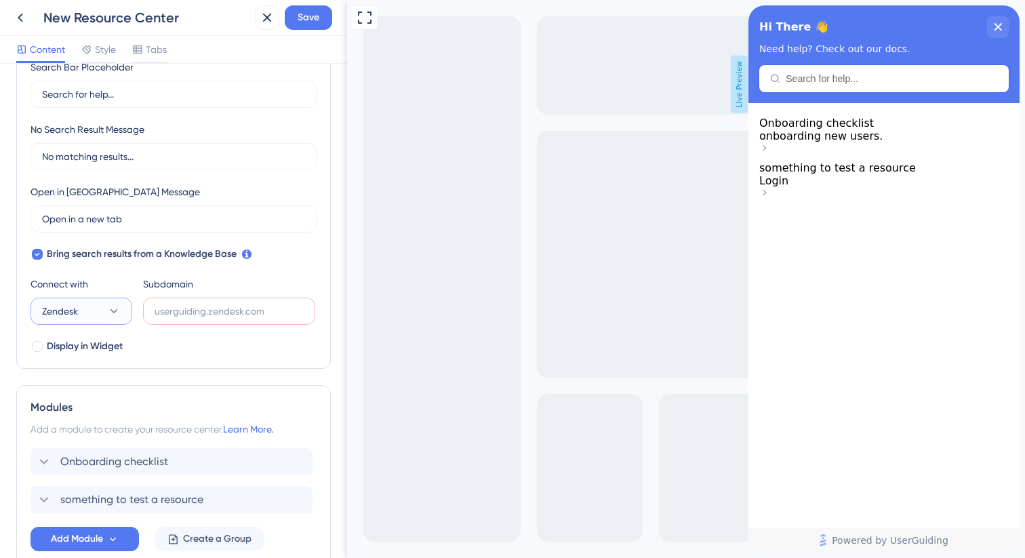
click at [103, 310] on button "Zendesk" at bounding box center [82, 311] width 102 height 27
click at [77, 374] on span "Google" at bounding box center [66, 380] width 32 height 16
click at [152, 349] on div "Search Bar Search Bar Placeholder Search for help... No Search Result Message N…" at bounding box center [174, 192] width 286 height 326
click at [302, 15] on span "Save" at bounding box center [309, 17] width 22 height 16
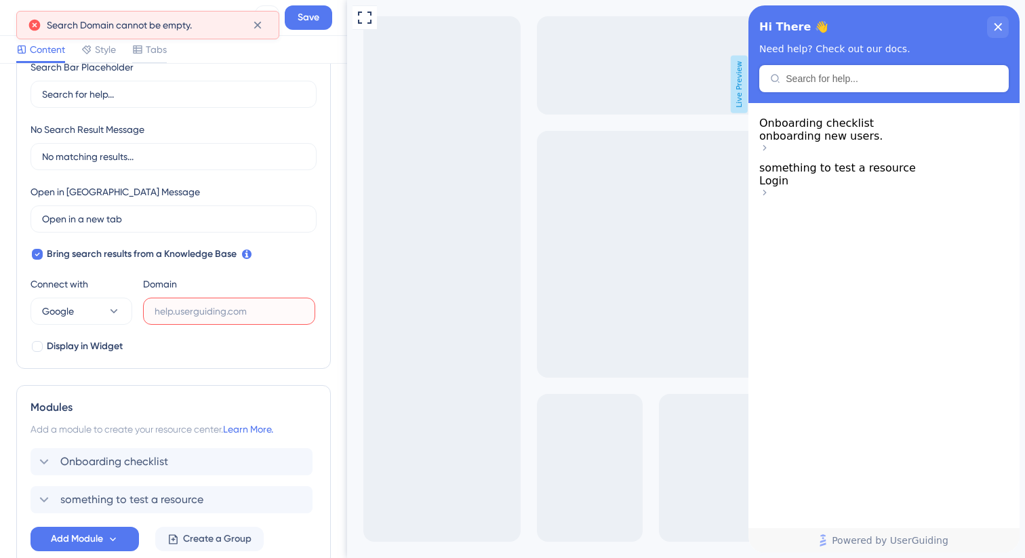
click at [184, 310] on input "text" at bounding box center [229, 311] width 149 height 15
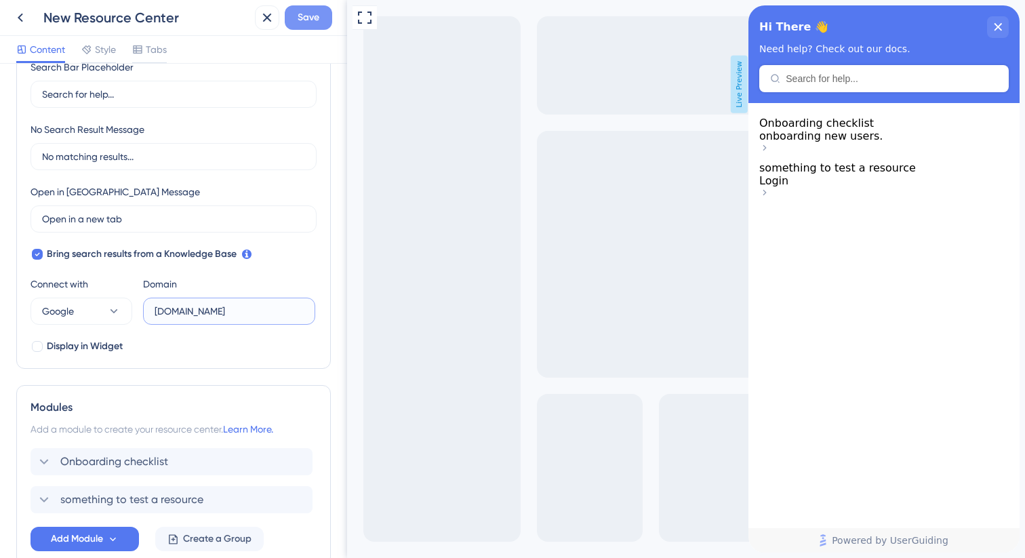
type input "[DOMAIN_NAME]"
click at [308, 15] on span "Save" at bounding box center [309, 17] width 22 height 16
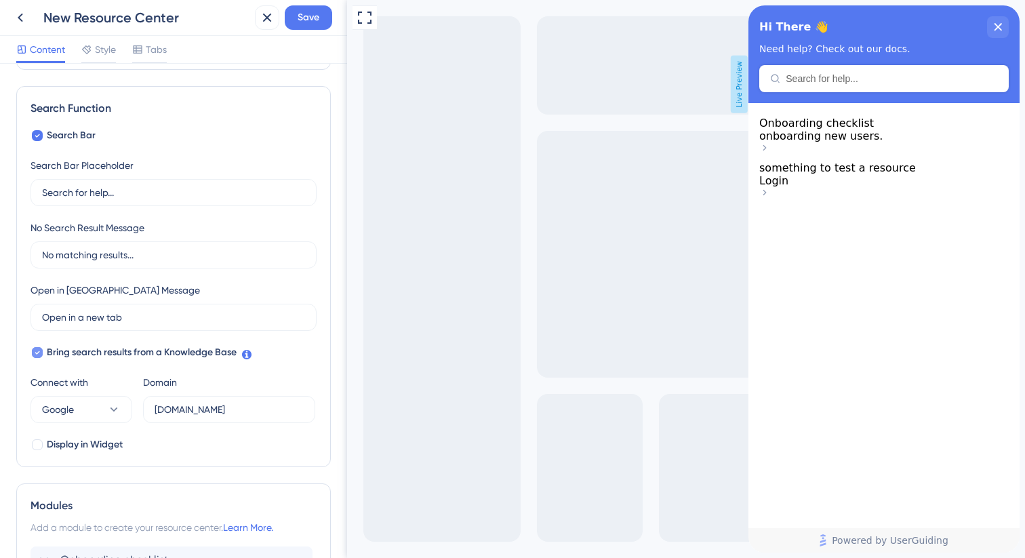
scroll to position [176, 0]
click at [35, 451] on div at bounding box center [37, 446] width 11 height 11
click at [216, 412] on input "[DOMAIN_NAME]" at bounding box center [229, 410] width 149 height 15
click at [39, 353] on icon at bounding box center [37, 354] width 5 height 3
checkbox input "false"
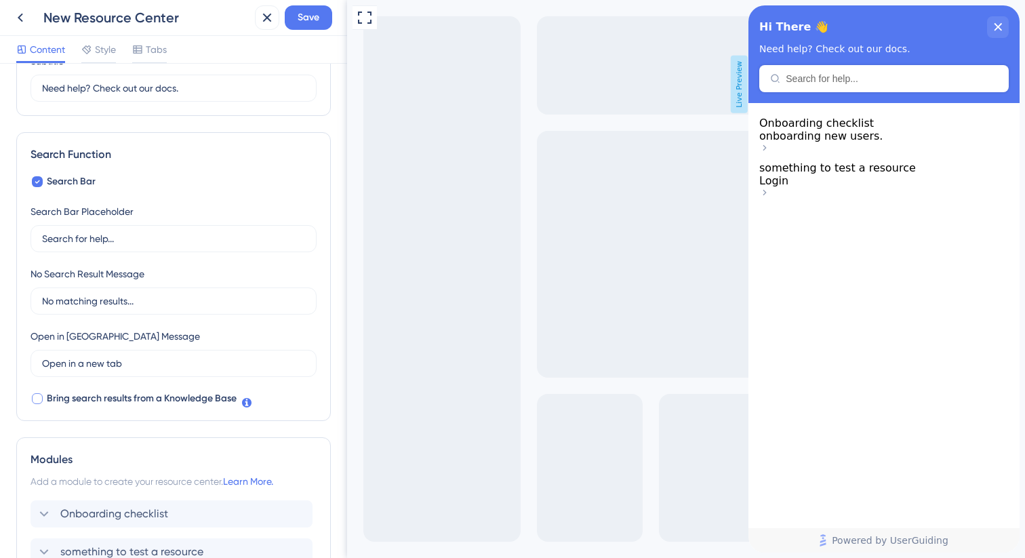
scroll to position [118, 0]
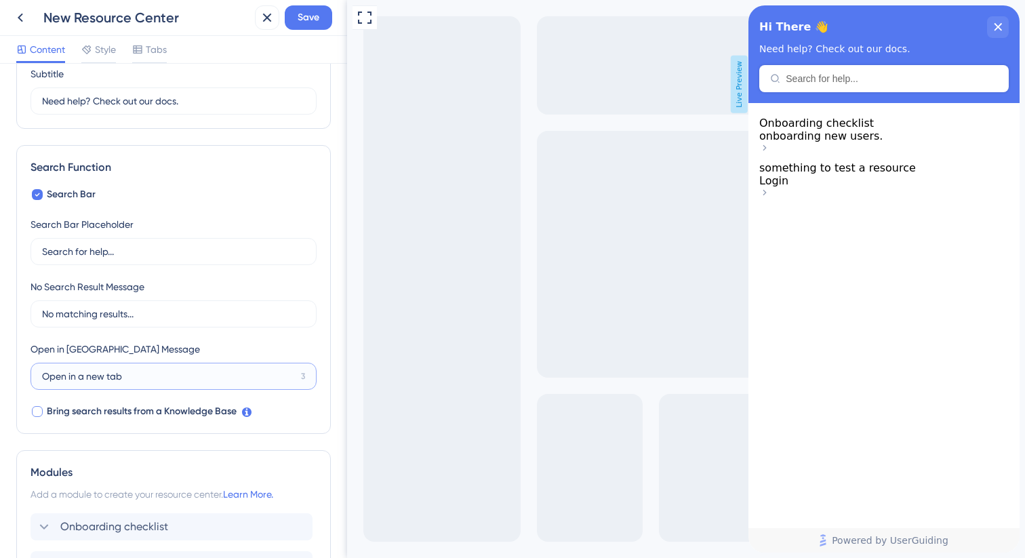
click at [98, 375] on input "Open in a new tab" at bounding box center [169, 376] width 254 height 15
click at [260, 369] on input "Open in a new tab" at bounding box center [169, 376] width 254 height 15
click at [301, 377] on div "3" at bounding box center [303, 376] width 4 height 11
click at [292, 377] on input "Open in a new tab" at bounding box center [169, 376] width 254 height 15
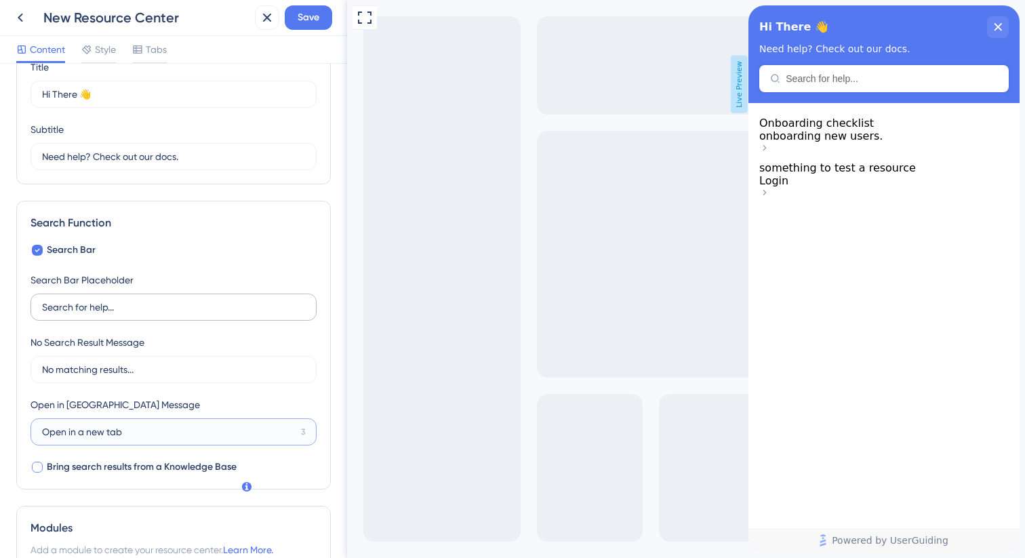
scroll to position [0, 0]
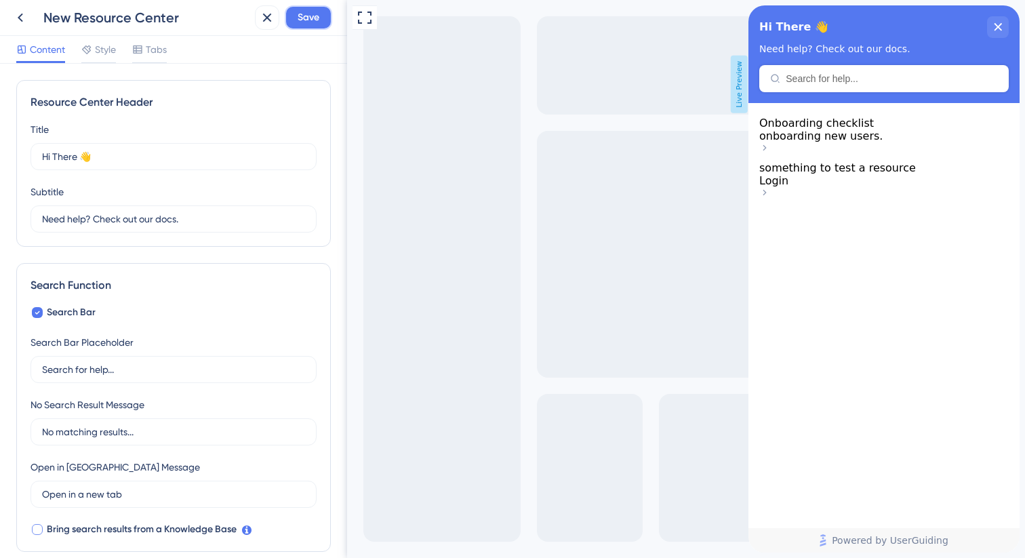
click at [310, 20] on span "Save" at bounding box center [309, 17] width 22 height 16
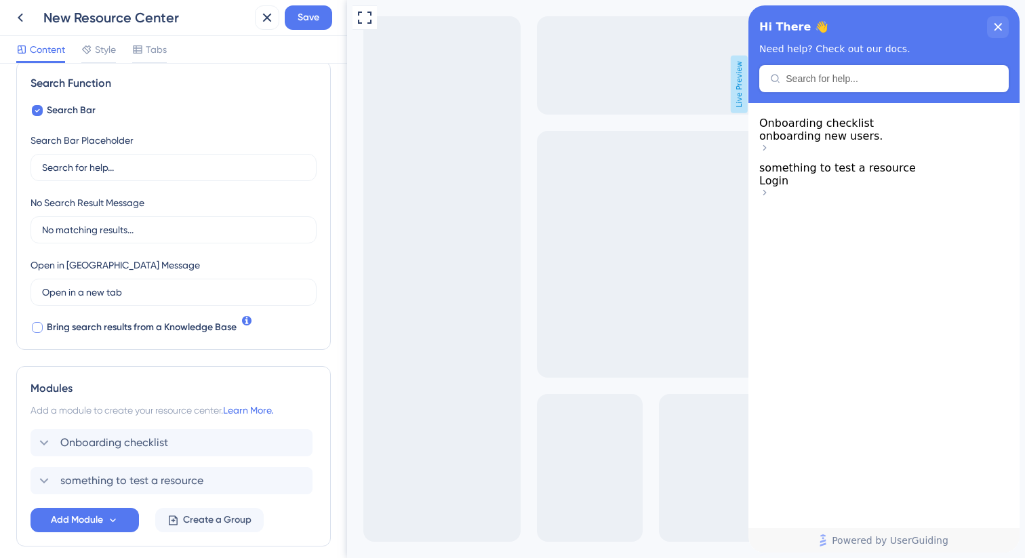
scroll to position [216, 0]
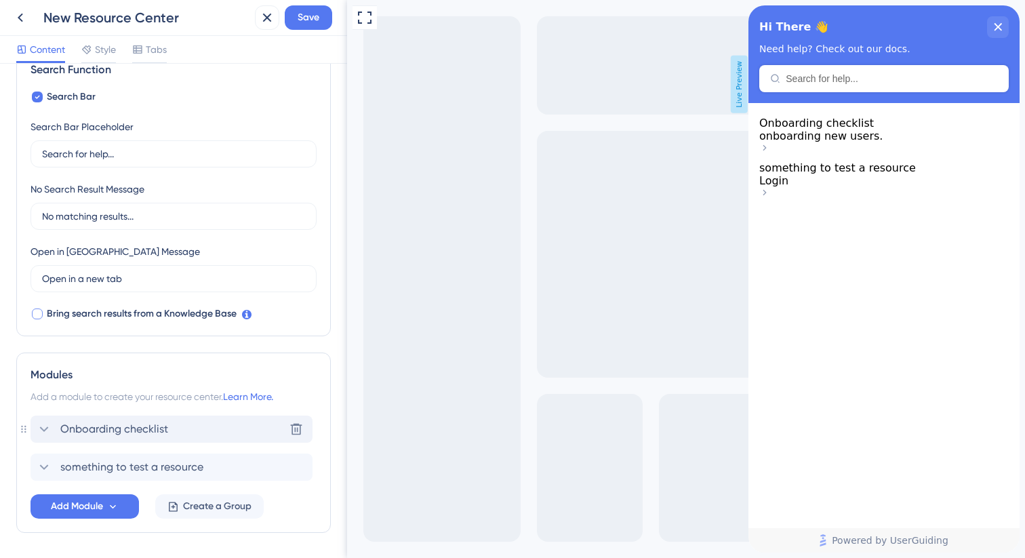
click at [50, 433] on icon at bounding box center [44, 429] width 16 height 16
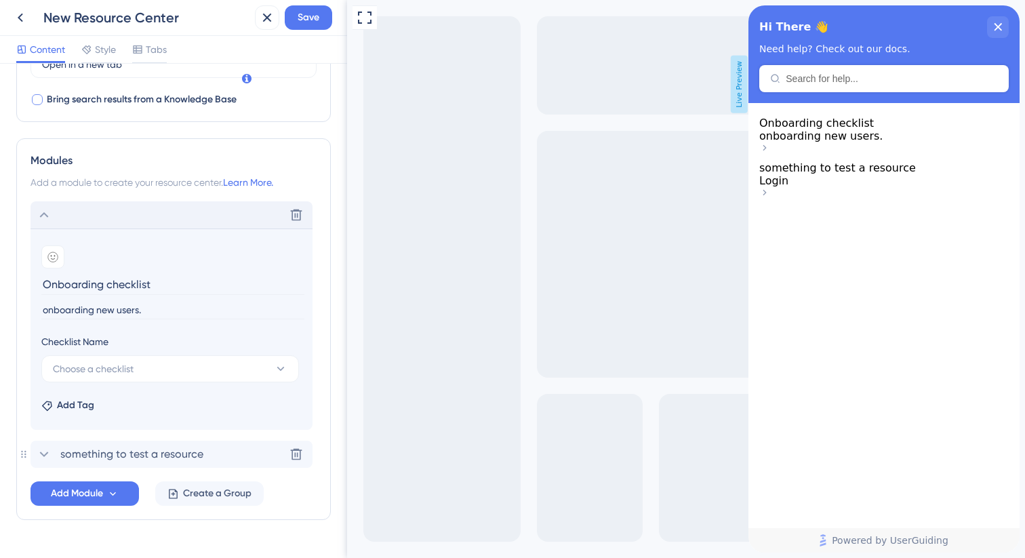
scroll to position [462, 0]
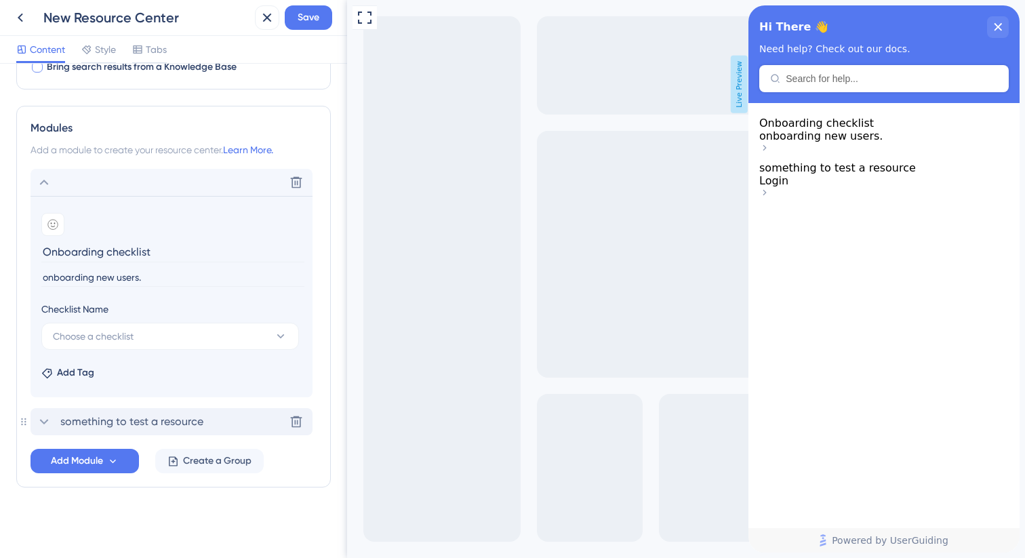
click at [51, 427] on icon at bounding box center [44, 422] width 16 height 16
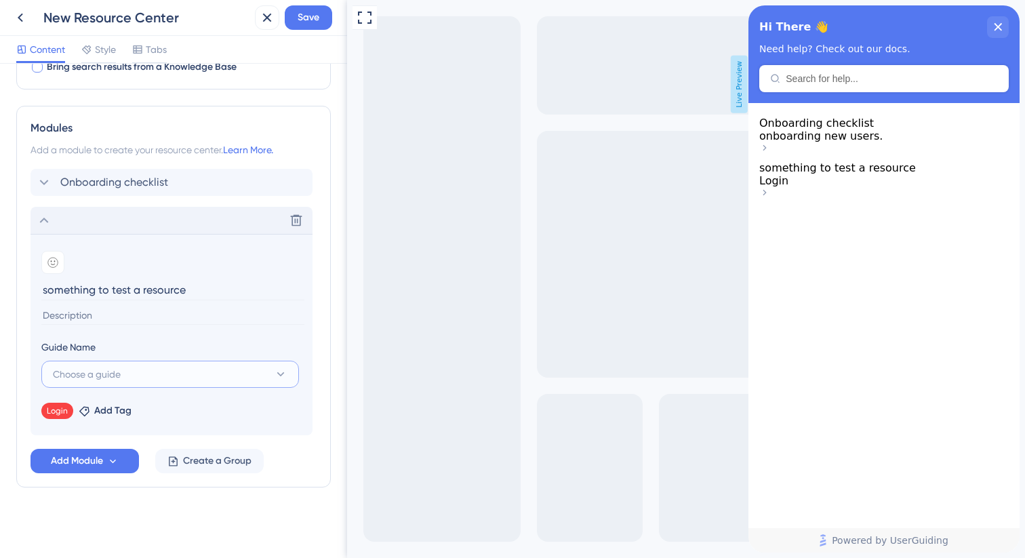
click at [111, 376] on span "Choose a guide" at bounding box center [87, 374] width 68 height 16
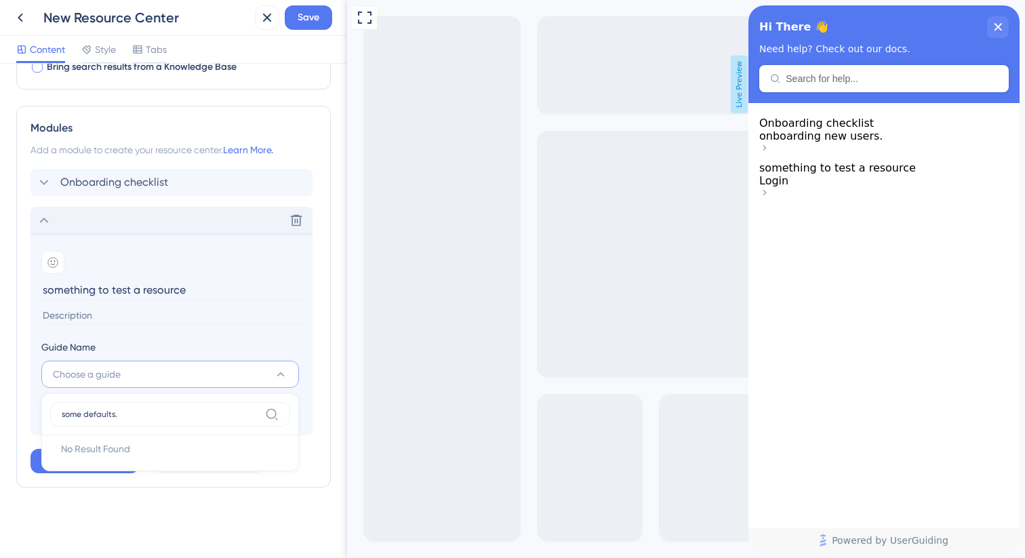
type input "some defaults."
click at [222, 322] on input at bounding box center [172, 316] width 263 height 18
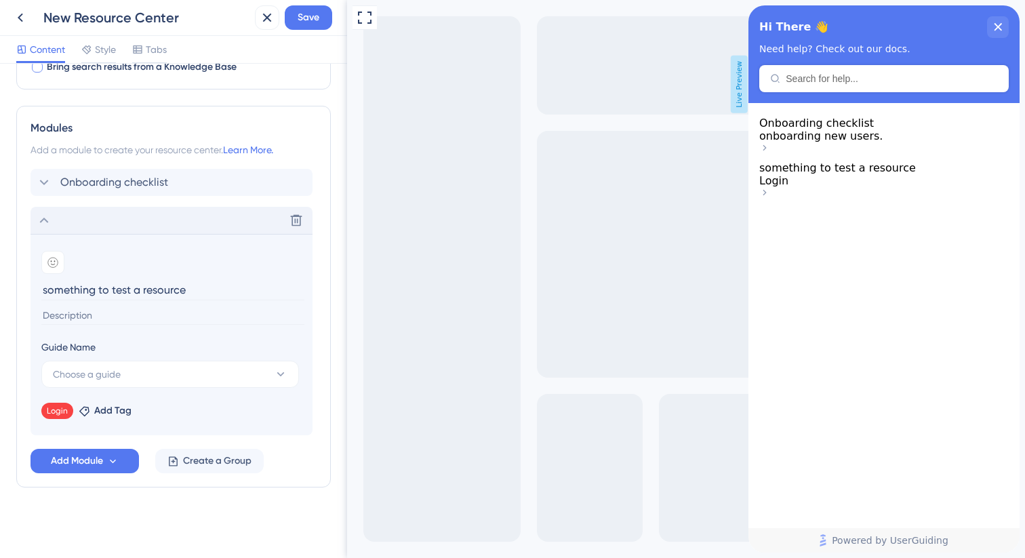
click at [92, 313] on input at bounding box center [172, 316] width 263 height 18
click at [185, 321] on input "asdsadsadasd" at bounding box center [172, 316] width 263 height 18
type input "asdsadsadasd"
click at [209, 293] on input "something to test a resource" at bounding box center [172, 289] width 263 height 21
click at [300, 9] on span "Save" at bounding box center [309, 17] width 22 height 16
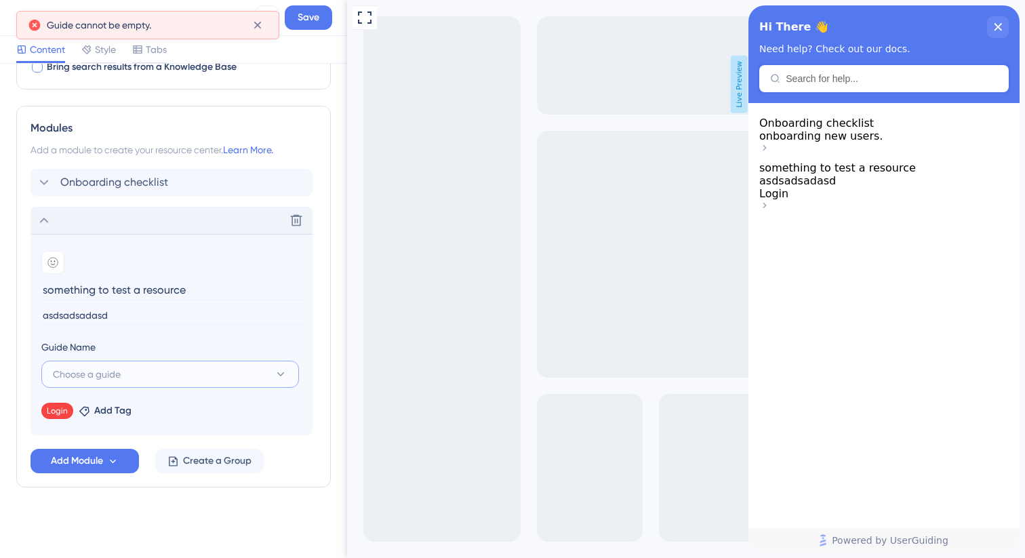
click at [97, 376] on span "Choose a guide" at bounding box center [87, 374] width 68 height 16
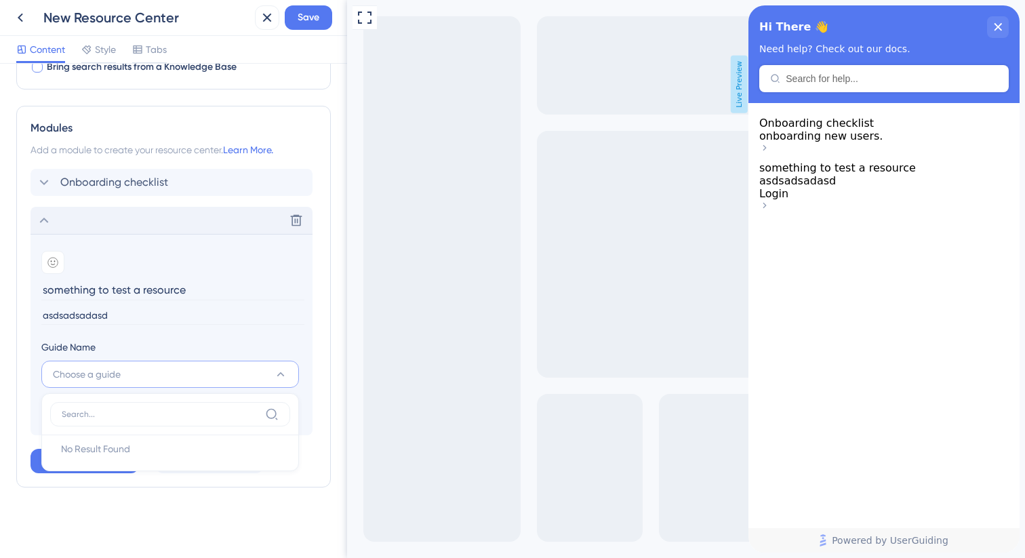
click at [40, 217] on icon at bounding box center [44, 220] width 16 height 16
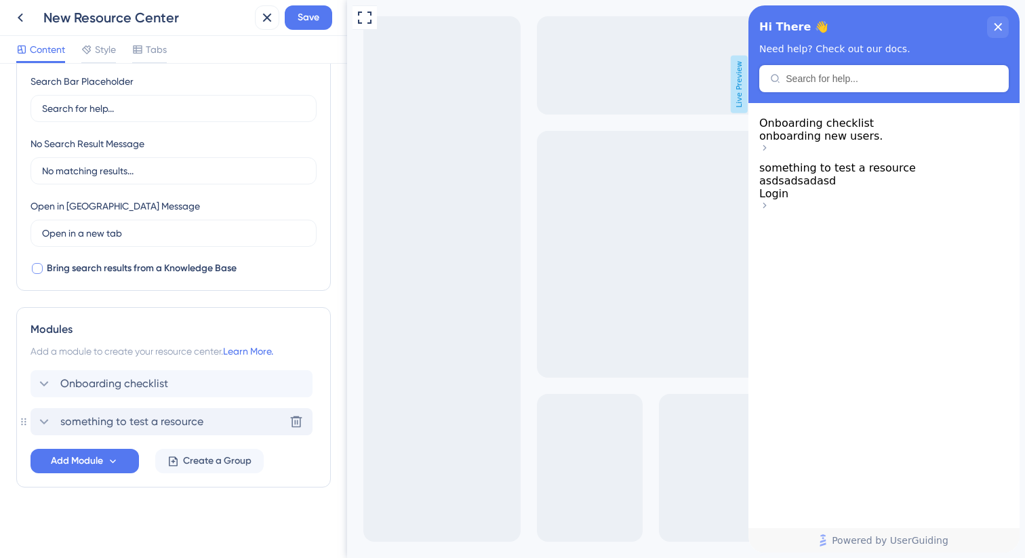
scroll to position [261, 0]
click at [260, 18] on icon at bounding box center [267, 17] width 16 height 16
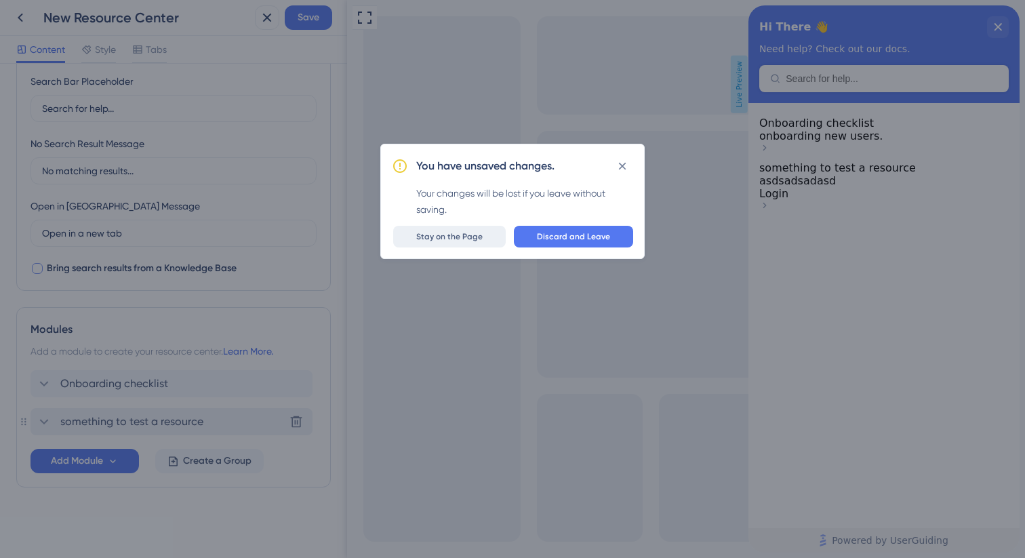
click at [466, 237] on span "Stay on the Page" at bounding box center [449, 236] width 66 height 11
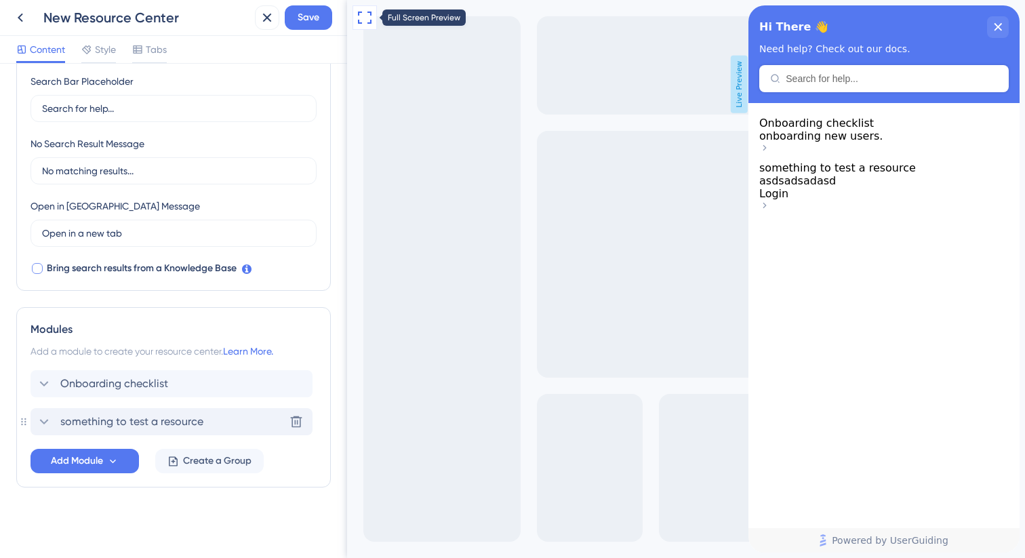
click at [360, 18] on icon at bounding box center [365, 17] width 16 height 16
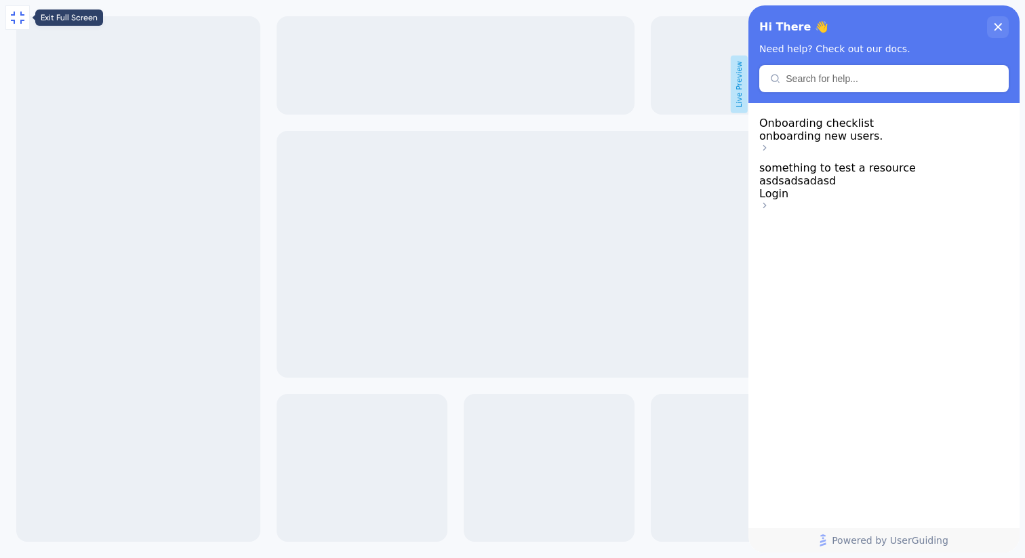
click at [18, 20] on icon at bounding box center [17, 17] width 16 height 16
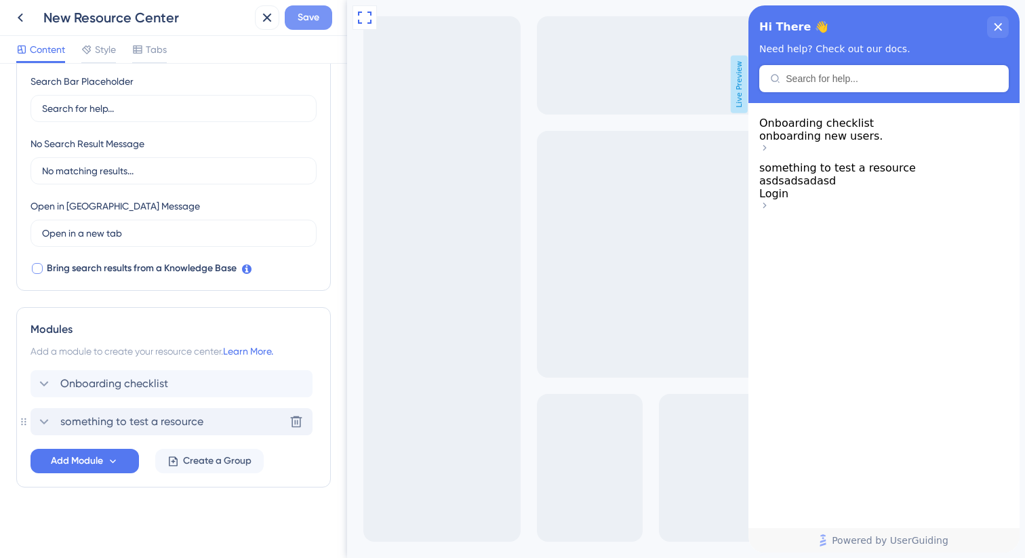
click at [306, 18] on span "Save" at bounding box center [309, 17] width 22 height 16
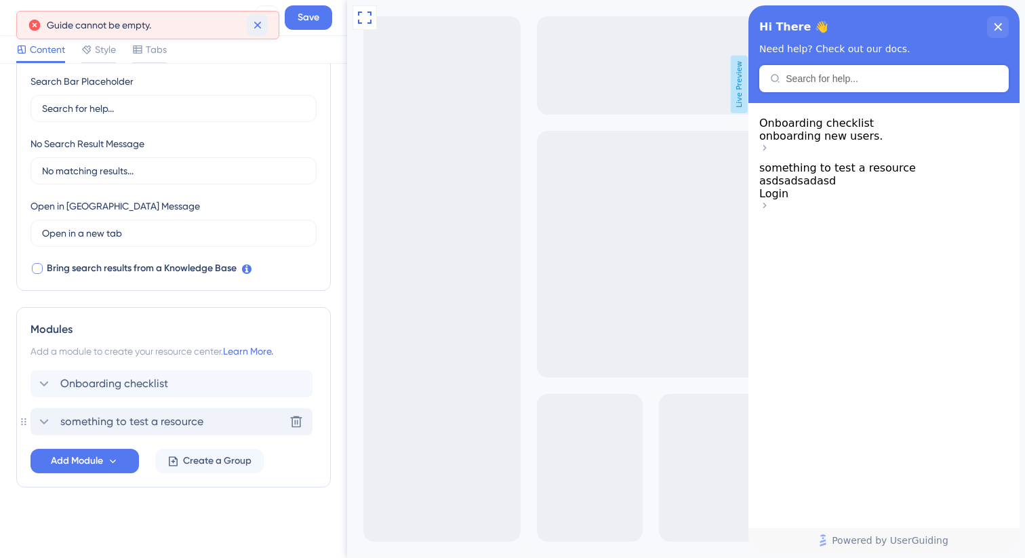
click at [254, 28] on icon at bounding box center [257, 25] width 7 height 7
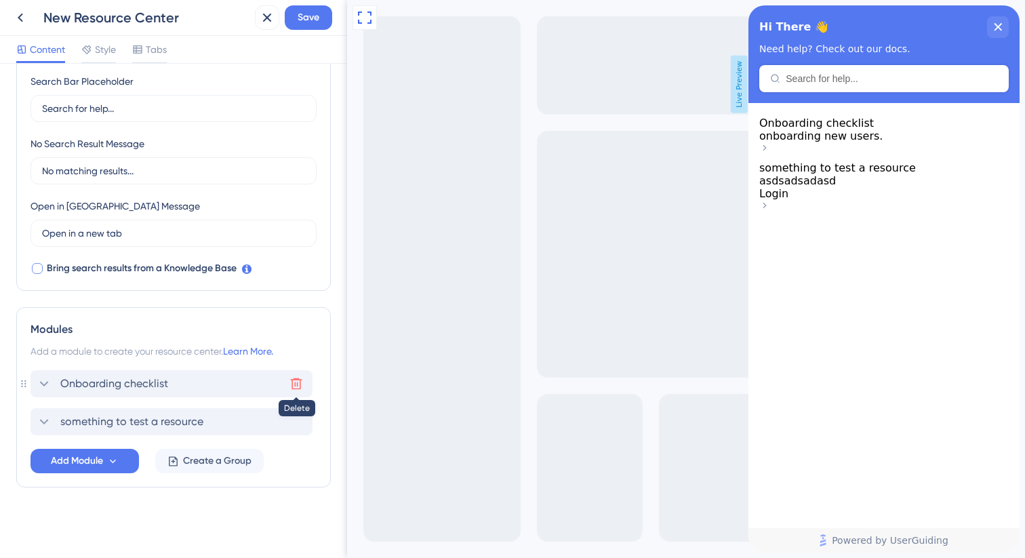
click at [297, 380] on icon at bounding box center [297, 384] width 12 height 12
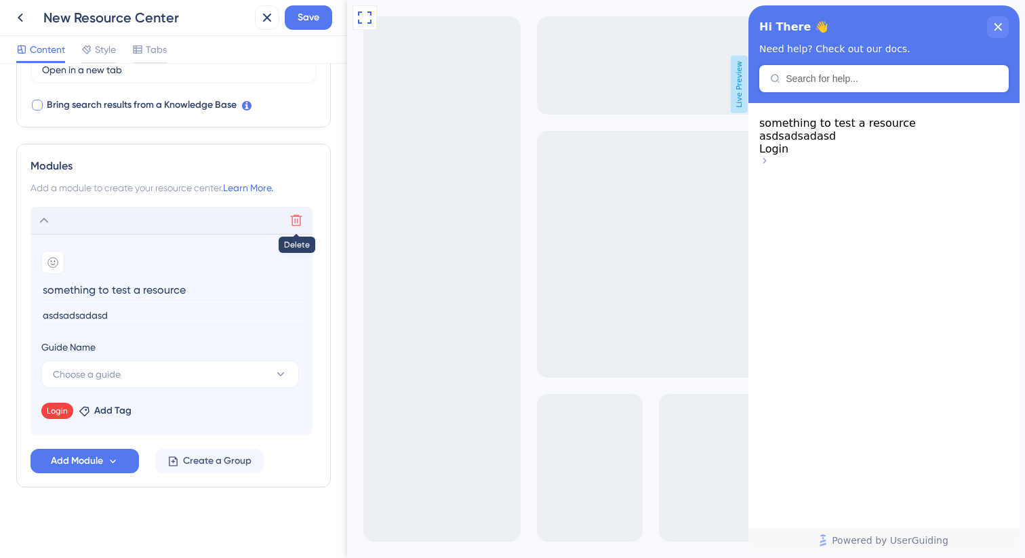
click at [292, 224] on icon at bounding box center [297, 221] width 14 height 14
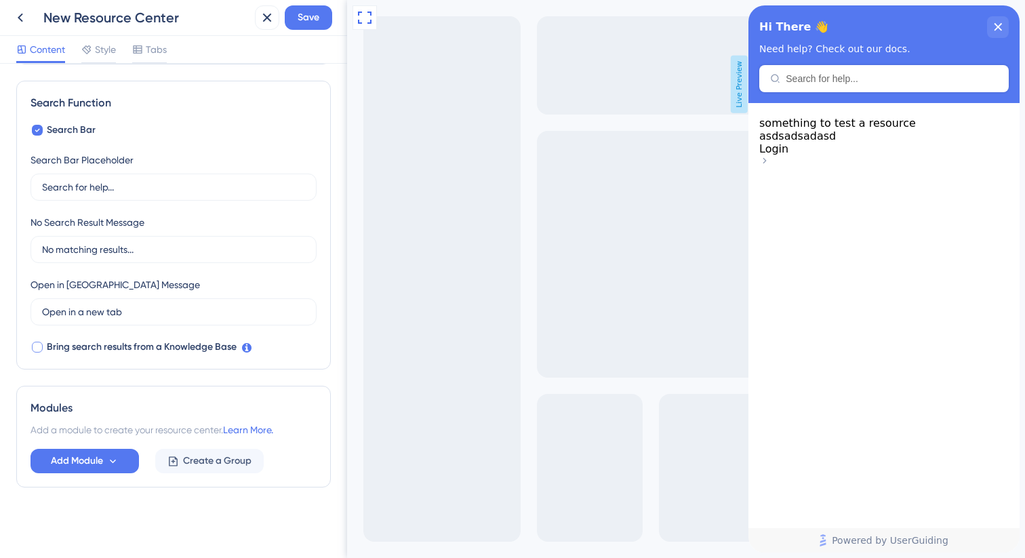
scroll to position [182, 0]
click at [60, 461] on span "Add Module" at bounding box center [77, 461] width 52 height 16
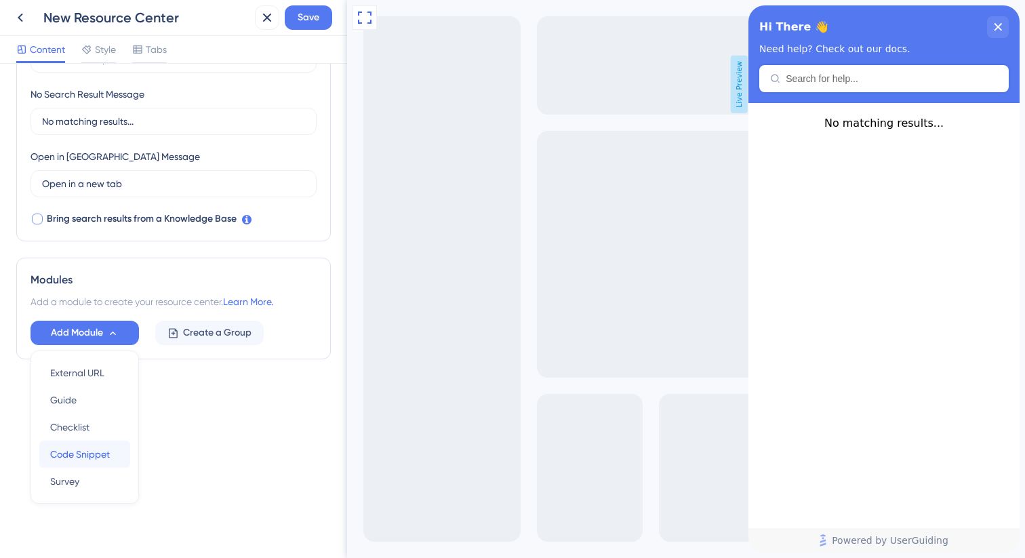
click at [69, 454] on span "Code Snippet" at bounding box center [80, 454] width 60 height 16
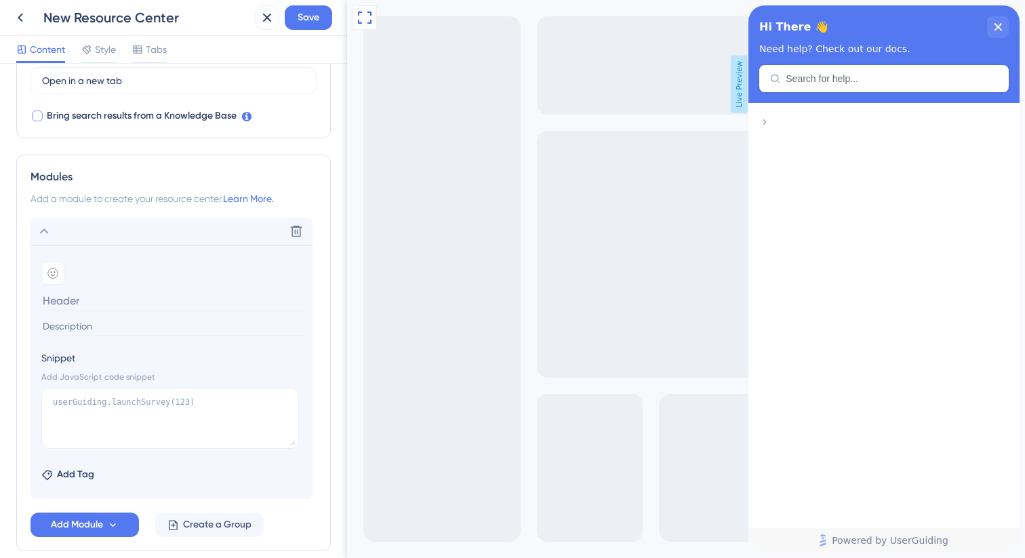
scroll to position [433, 0]
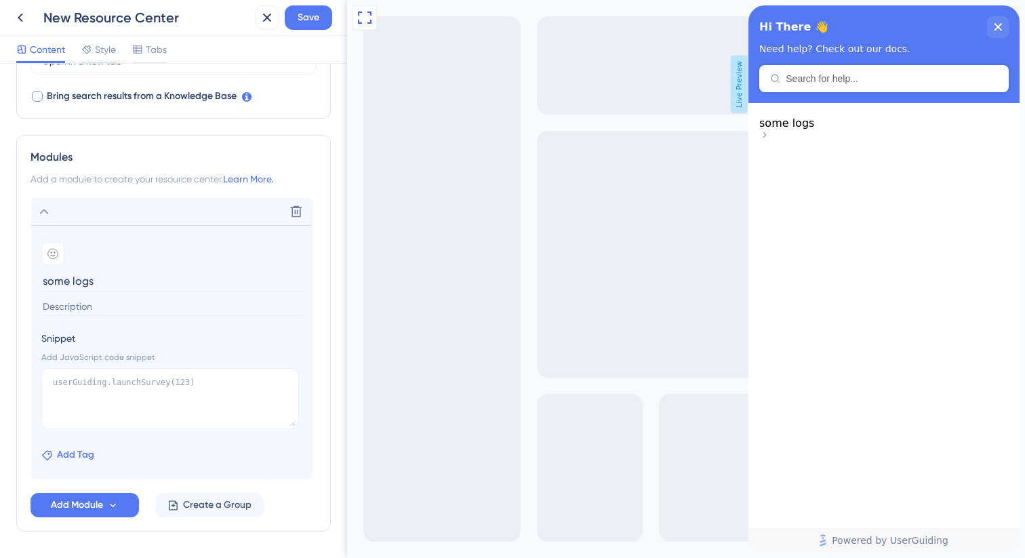
type input "some logs"
click at [49, 454] on icon at bounding box center [47, 455] width 10 height 10
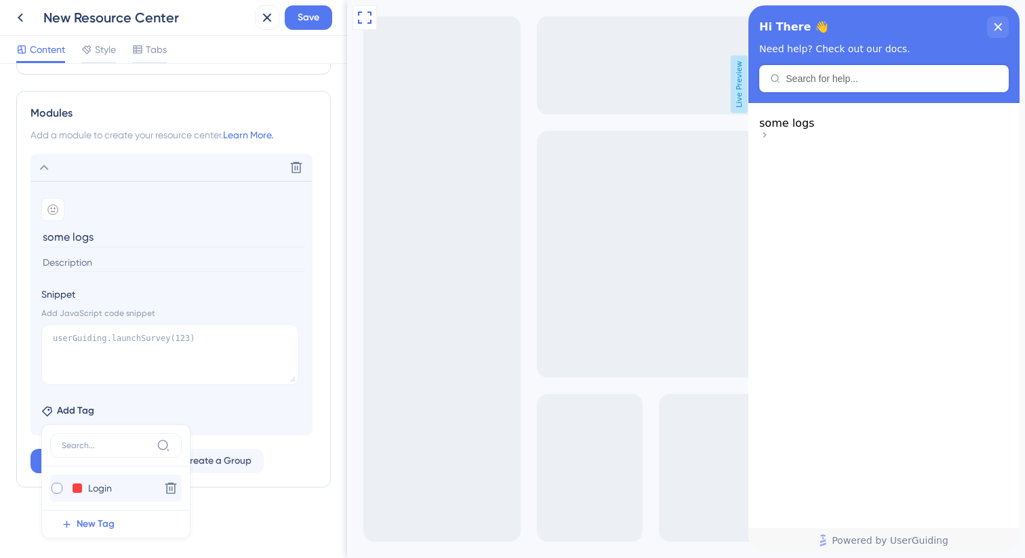
click at [62, 486] on div at bounding box center [57, 488] width 14 height 14
checkbox input "true"
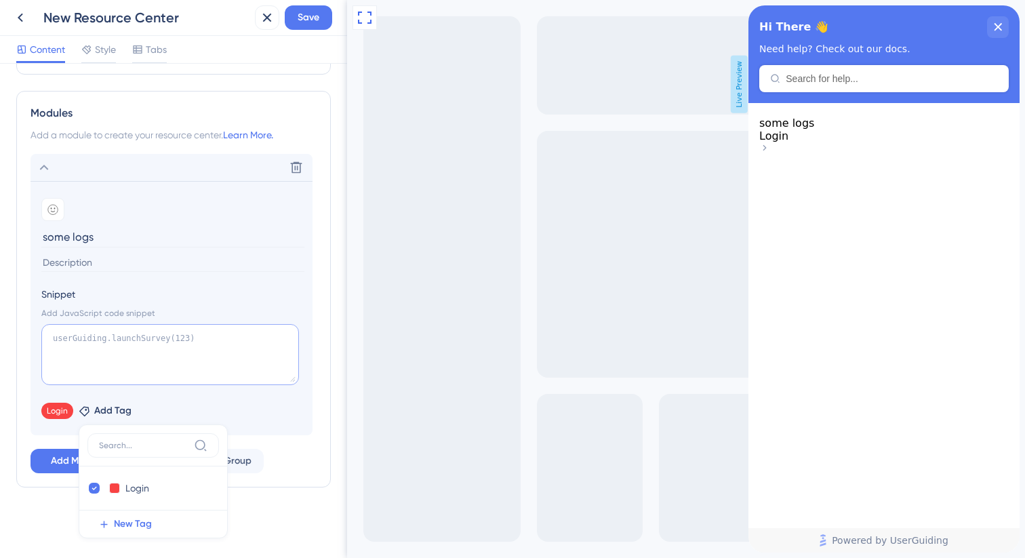
click at [142, 361] on textarea at bounding box center [170, 354] width 258 height 61
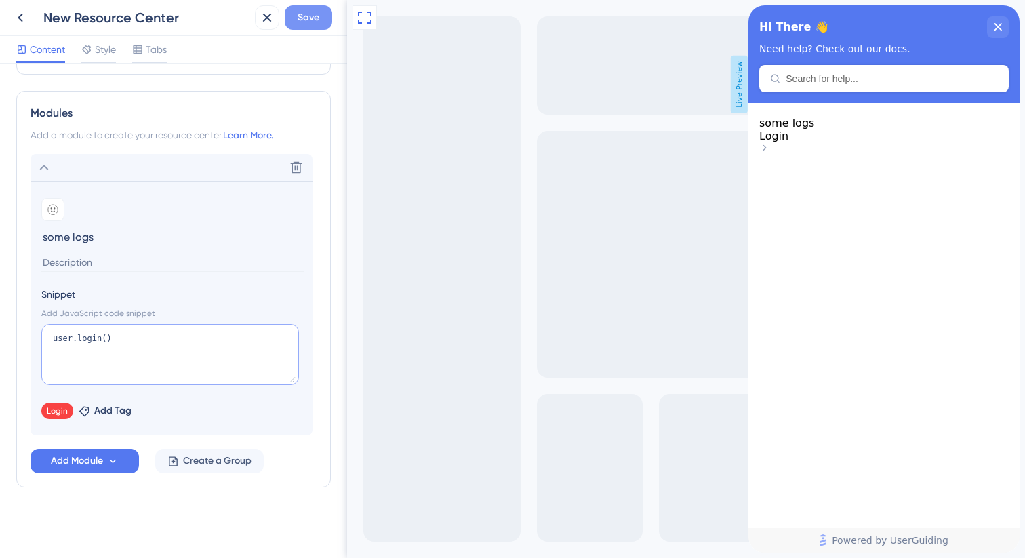
type textarea "user.login()"
click at [302, 25] on span "Save" at bounding box center [309, 17] width 22 height 16
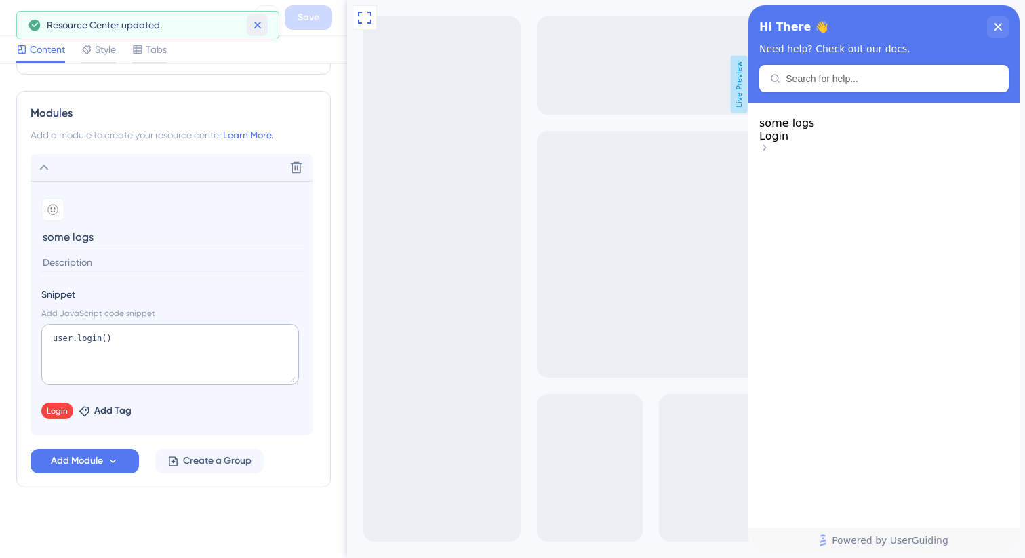
click at [260, 22] on icon at bounding box center [257, 25] width 7 height 7
click at [22, 19] on icon at bounding box center [20, 17] width 16 height 16
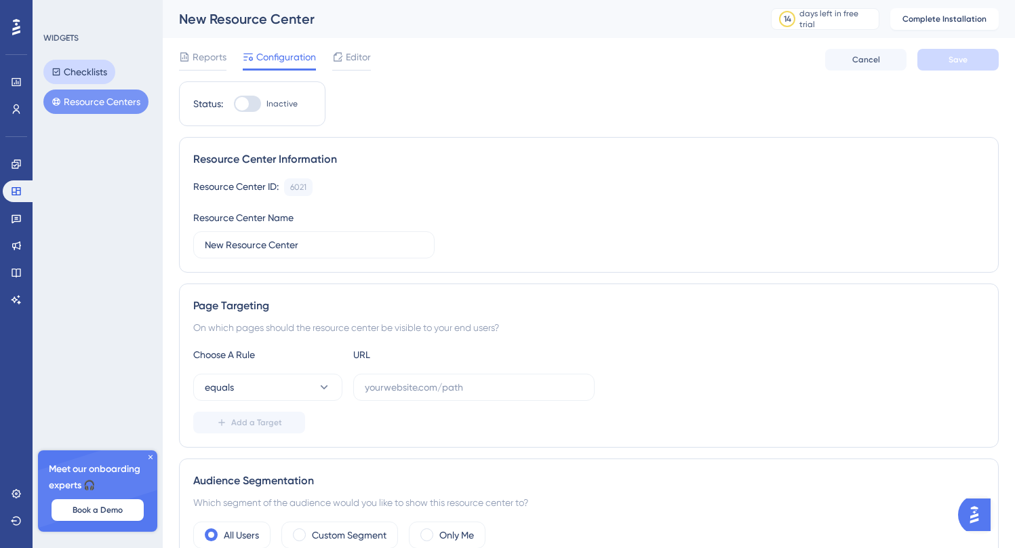
click at [91, 66] on button "Checklists" at bounding box center [79, 72] width 72 height 24
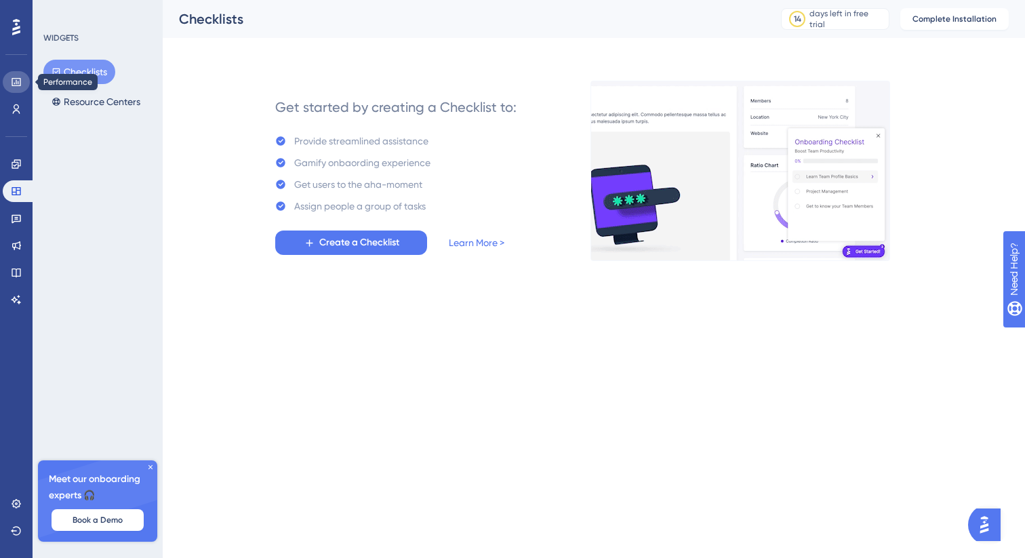
click at [17, 79] on icon at bounding box center [16, 82] width 11 height 11
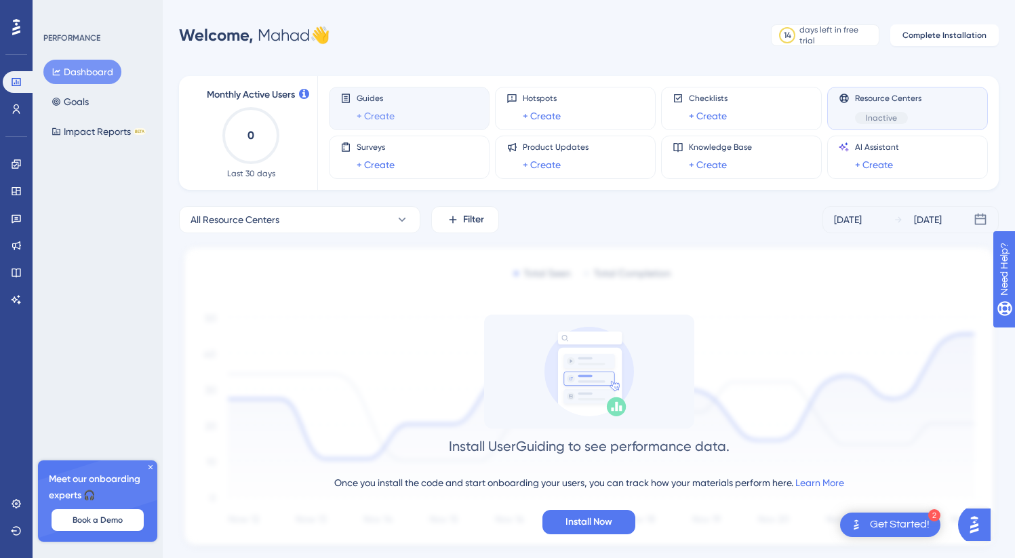
click at [388, 113] on link "+ Create" at bounding box center [376, 116] width 38 height 16
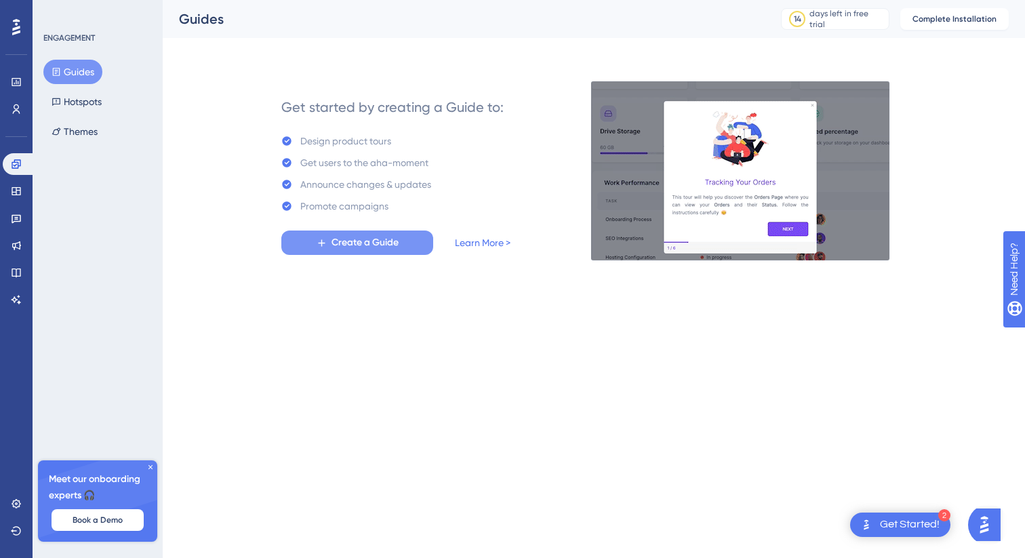
click at [348, 241] on span "Create a Guide" at bounding box center [365, 243] width 67 height 16
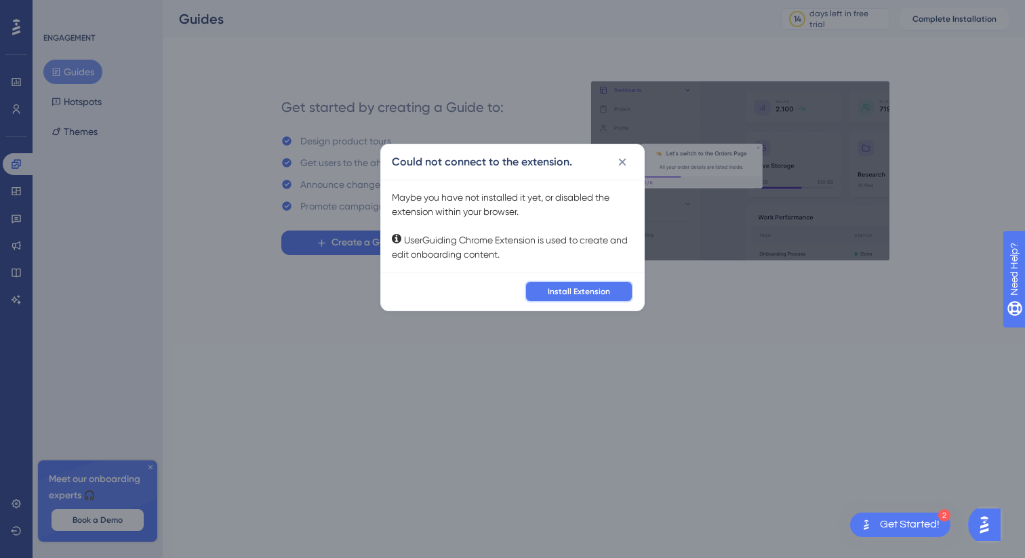
click at [558, 300] on button "Install Extension" at bounding box center [579, 292] width 109 height 22
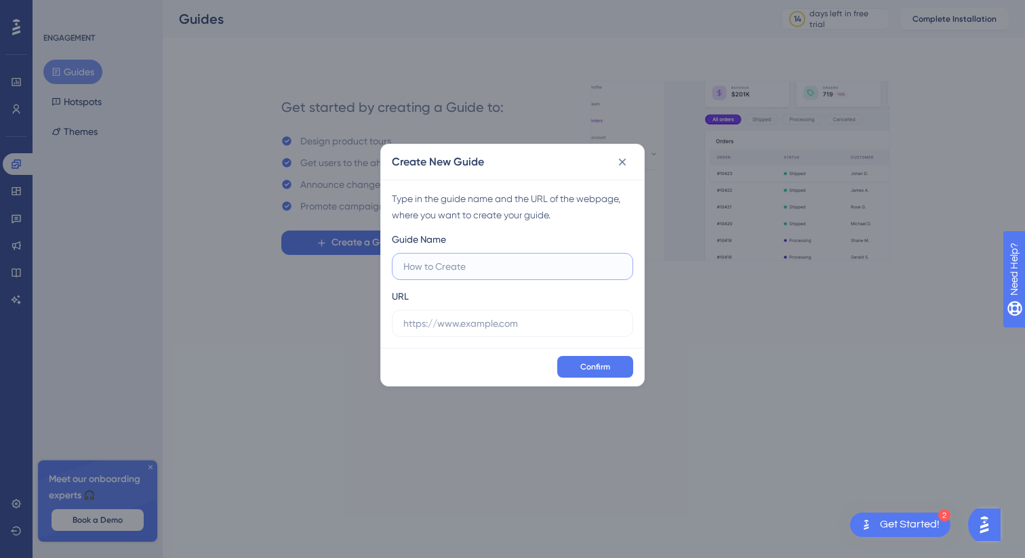
click at [443, 259] on input "text" at bounding box center [512, 266] width 218 height 15
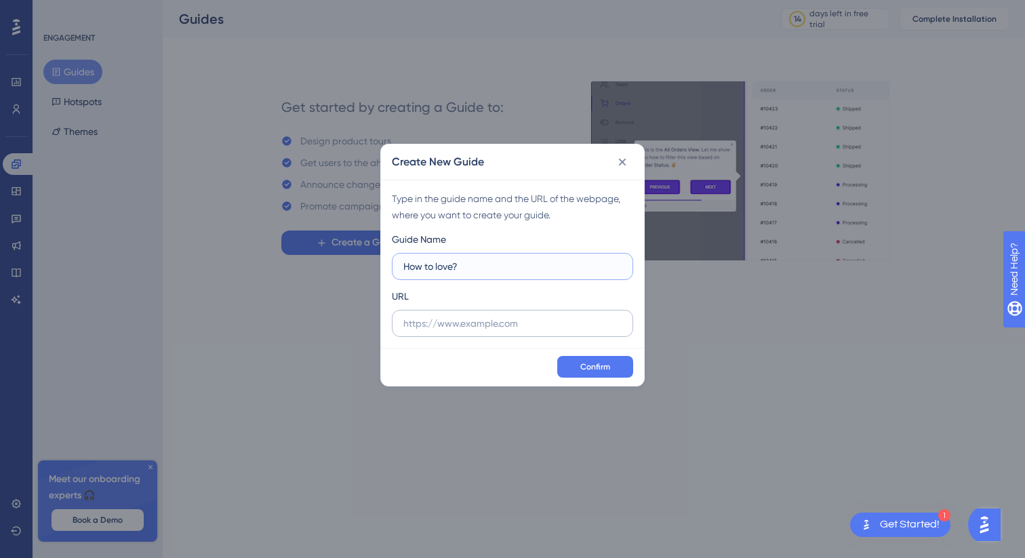
type input "How to love?"
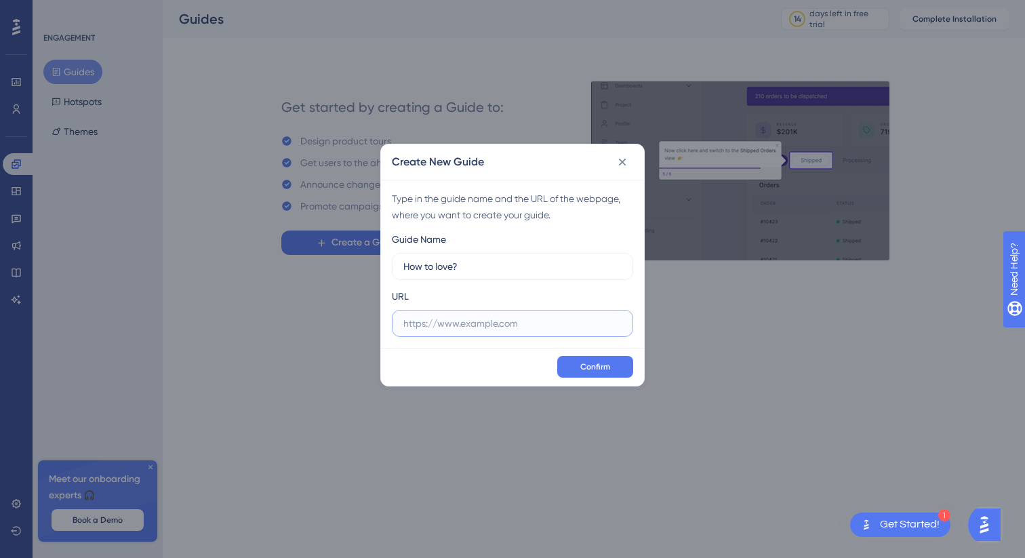
click at [440, 328] on input "text" at bounding box center [512, 323] width 218 height 15
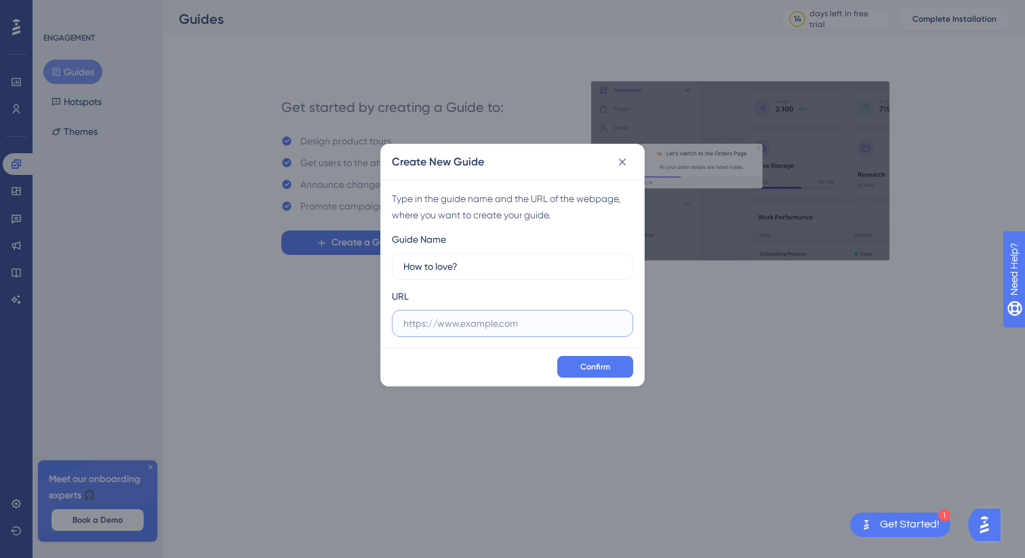
paste input "[URL][DOMAIN_NAME]"
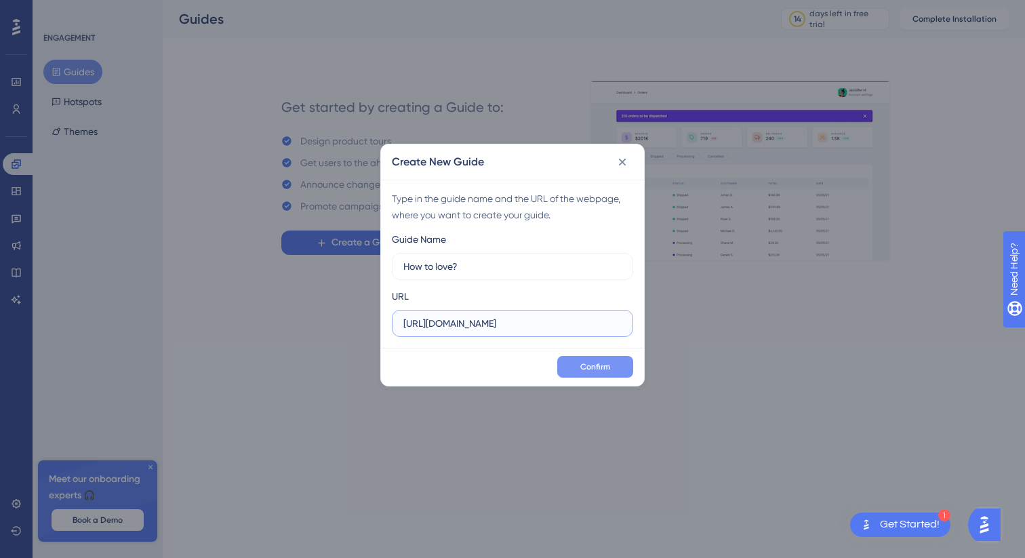
type input "[URL][DOMAIN_NAME]"
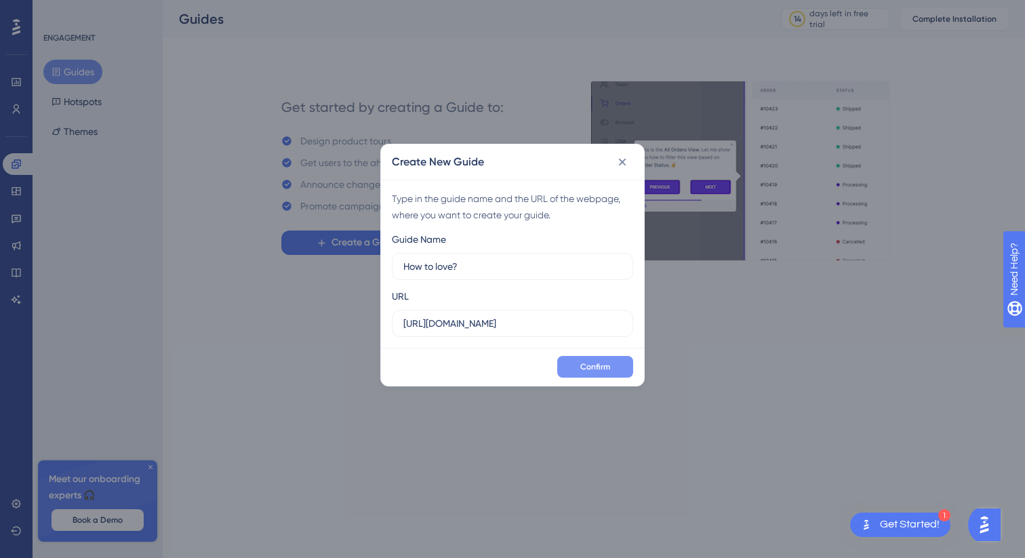
click at [593, 370] on span "Confirm" at bounding box center [595, 366] width 30 height 11
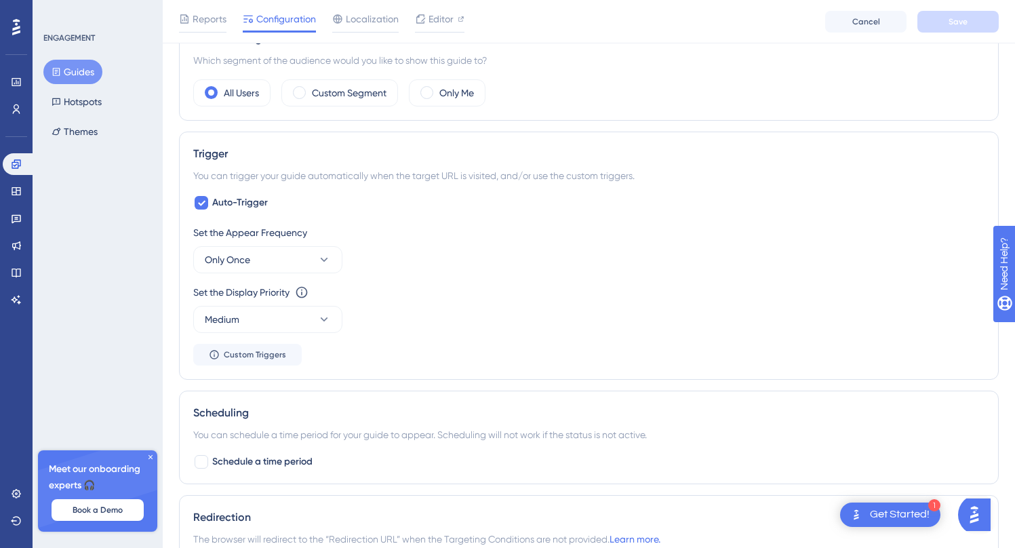
scroll to position [528, 0]
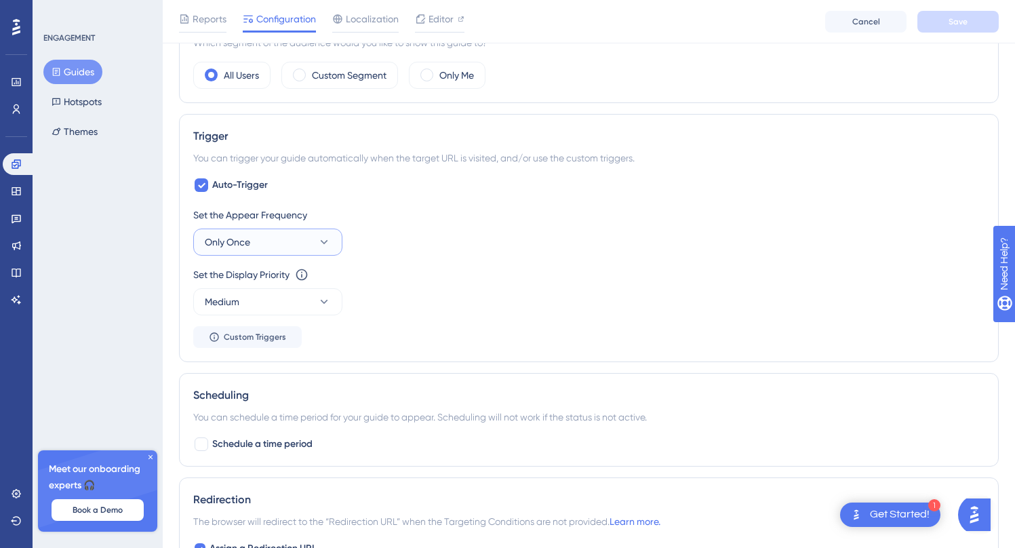
click at [321, 242] on icon at bounding box center [324, 242] width 14 height 14
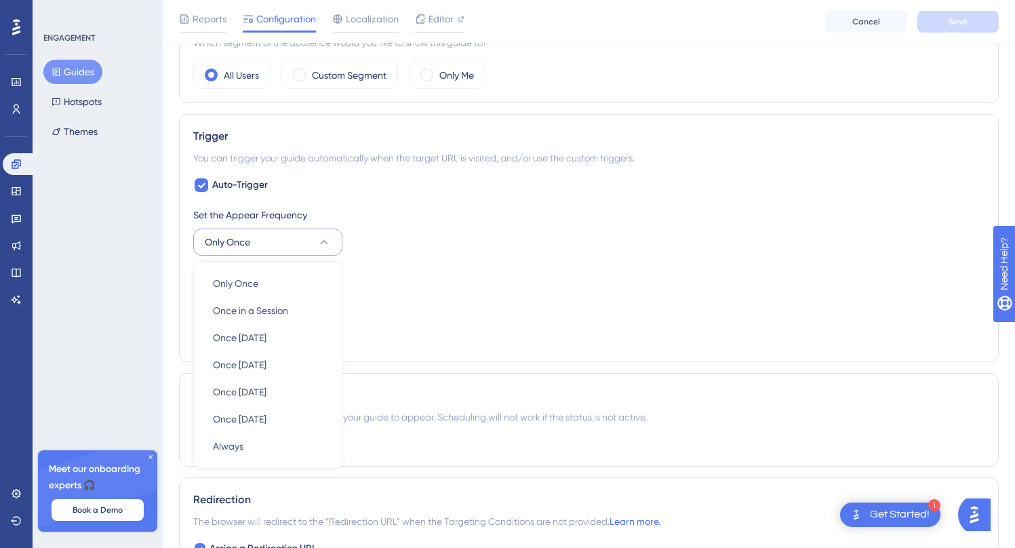
scroll to position [618, 0]
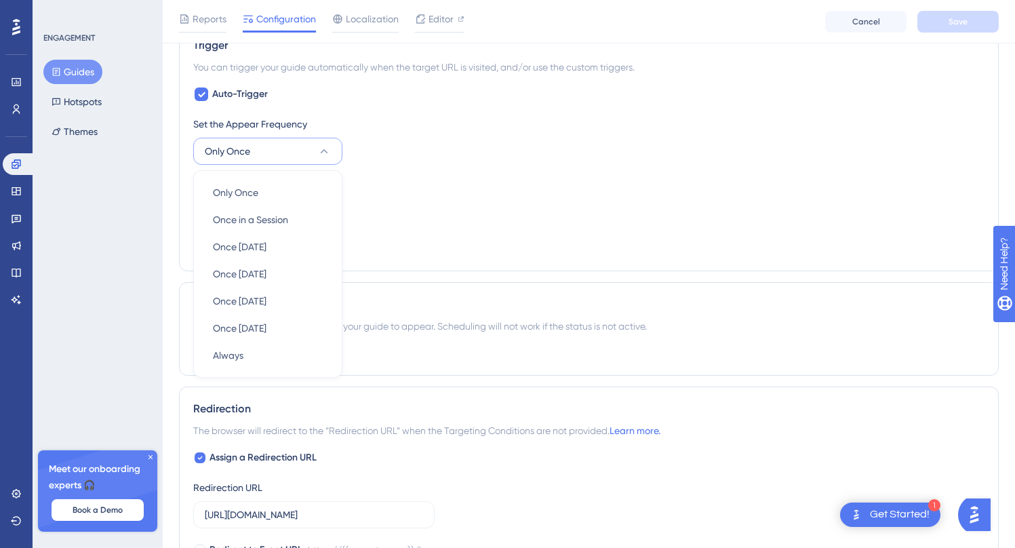
click at [461, 178] on div "Set the Display Priority This option will set the display priority between auto…" at bounding box center [588, 184] width 791 height 16
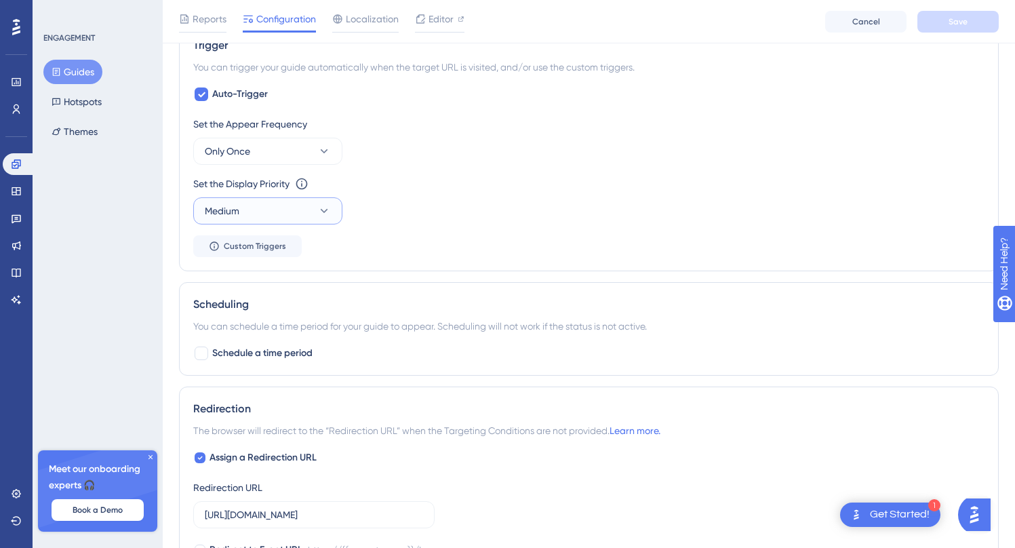
click at [323, 211] on icon at bounding box center [324, 211] width 7 height 4
click at [418, 189] on div "Set the Display Priority This option will set the display priority between auto…" at bounding box center [588, 184] width 791 height 16
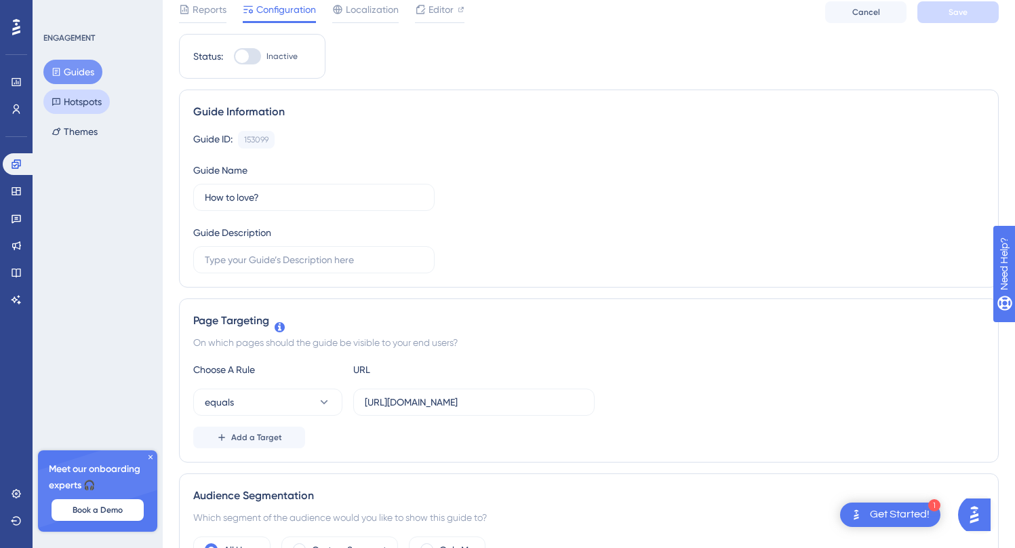
scroll to position [33, 0]
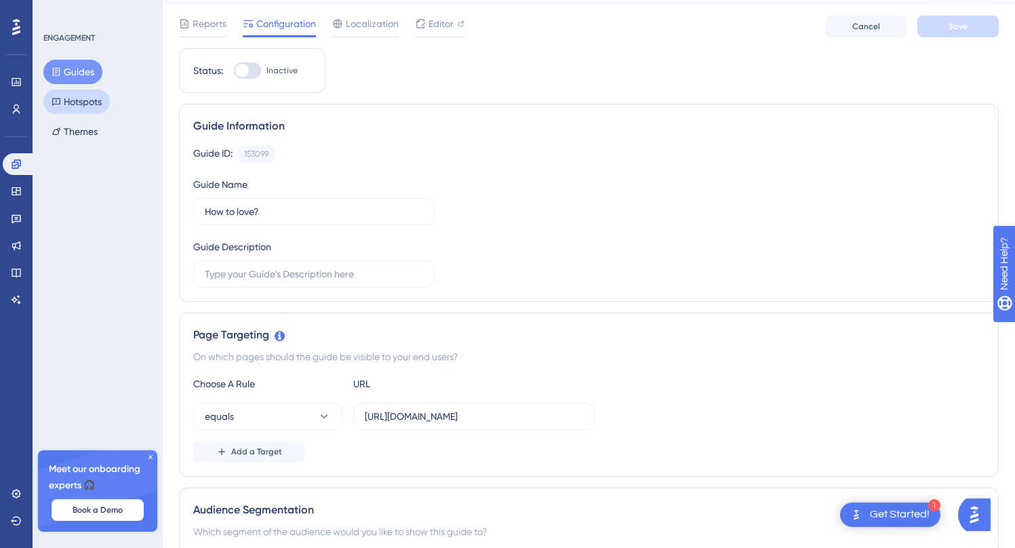
click at [74, 102] on button "Hotspots" at bounding box center [76, 102] width 66 height 24
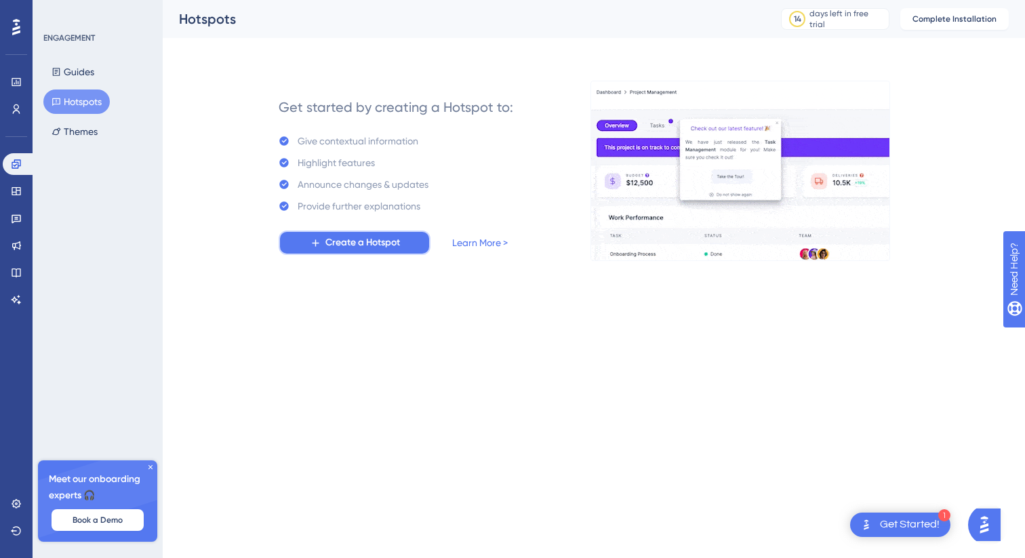
click at [353, 241] on span "Create a Hotspot" at bounding box center [363, 243] width 75 height 16
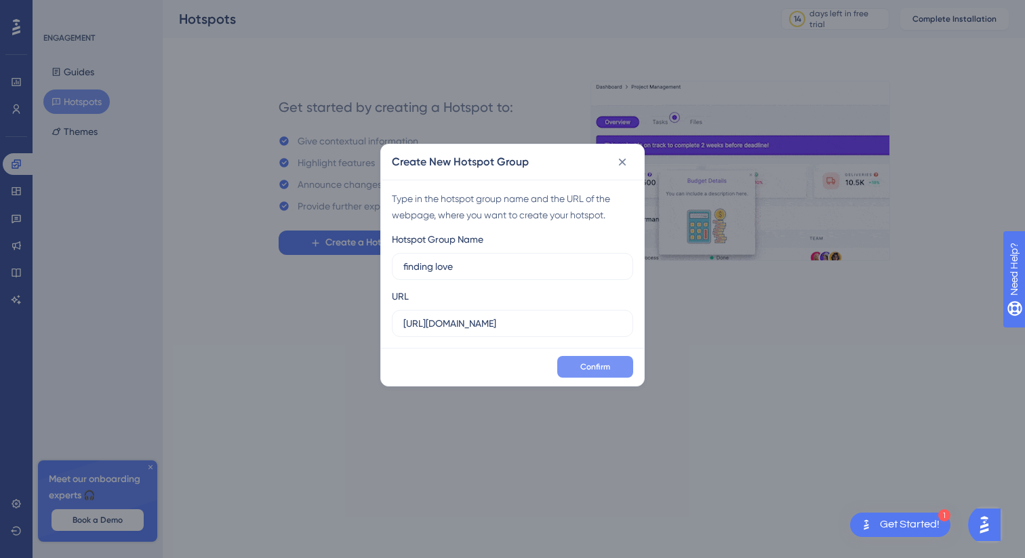
type input "finding love"
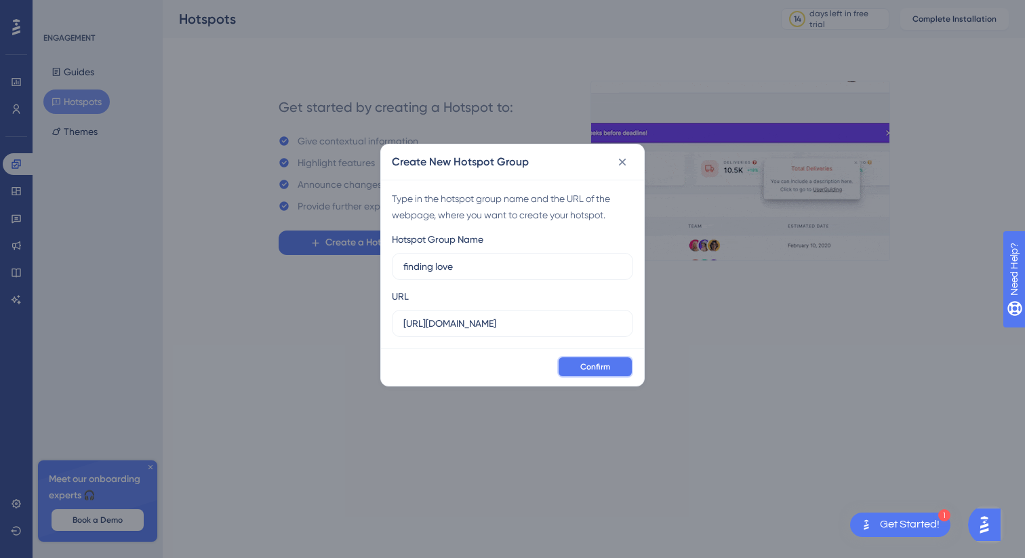
click at [597, 369] on span "Confirm" at bounding box center [595, 366] width 30 height 11
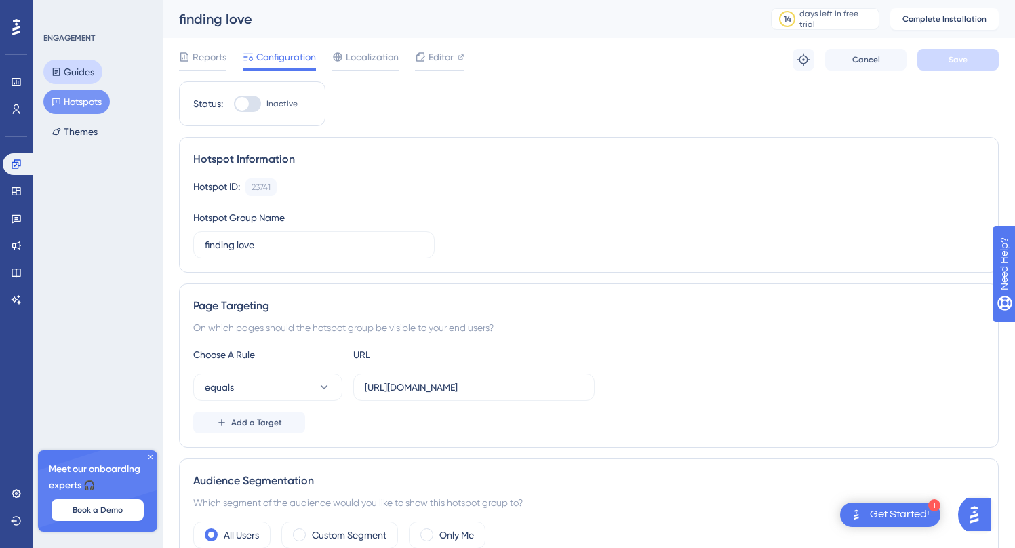
click at [72, 75] on button "Guides" at bounding box center [72, 72] width 59 height 24
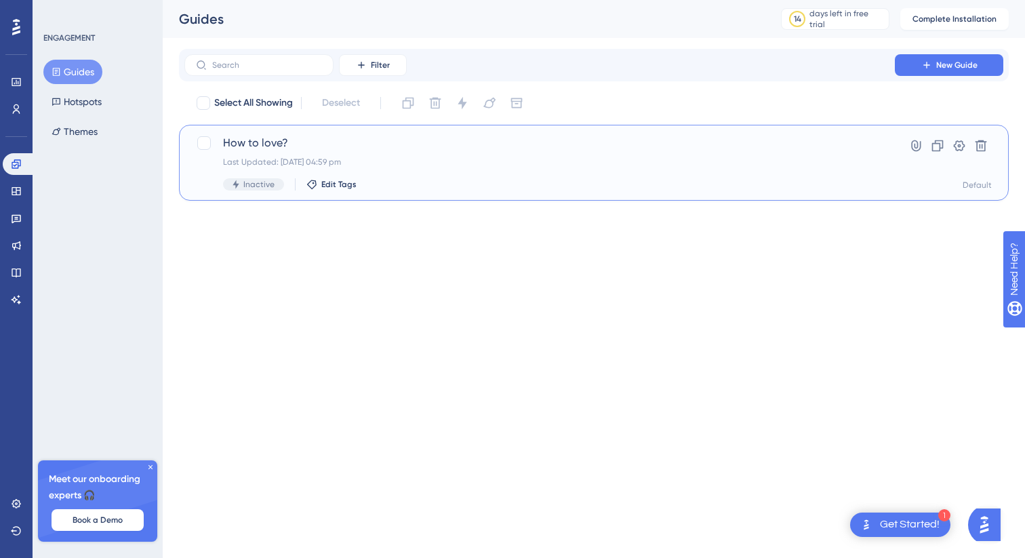
click at [293, 161] on div "Last Updated: [DATE] 04:59 pm" at bounding box center [539, 162] width 633 height 11
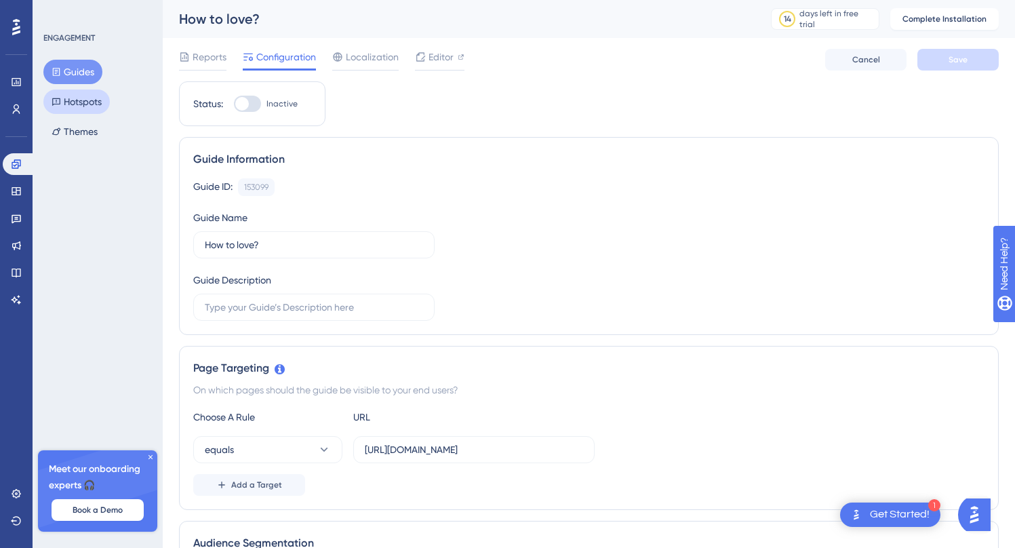
click at [78, 108] on button "Hotspots" at bounding box center [76, 102] width 66 height 24
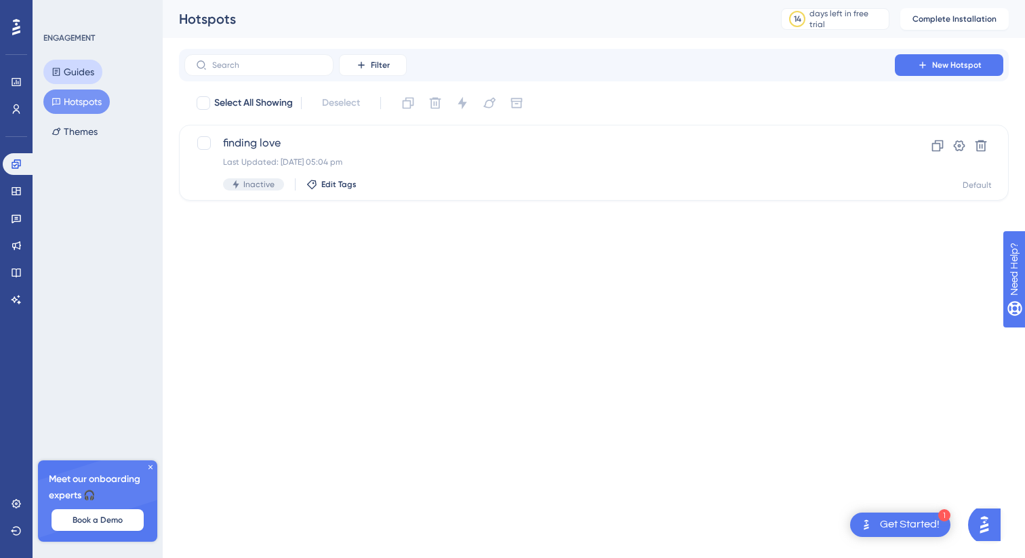
click at [79, 74] on button "Guides" at bounding box center [72, 72] width 59 height 24
click at [77, 107] on button "Hotspots" at bounding box center [76, 102] width 66 height 24
